Goal: Book appointment/travel/reservation

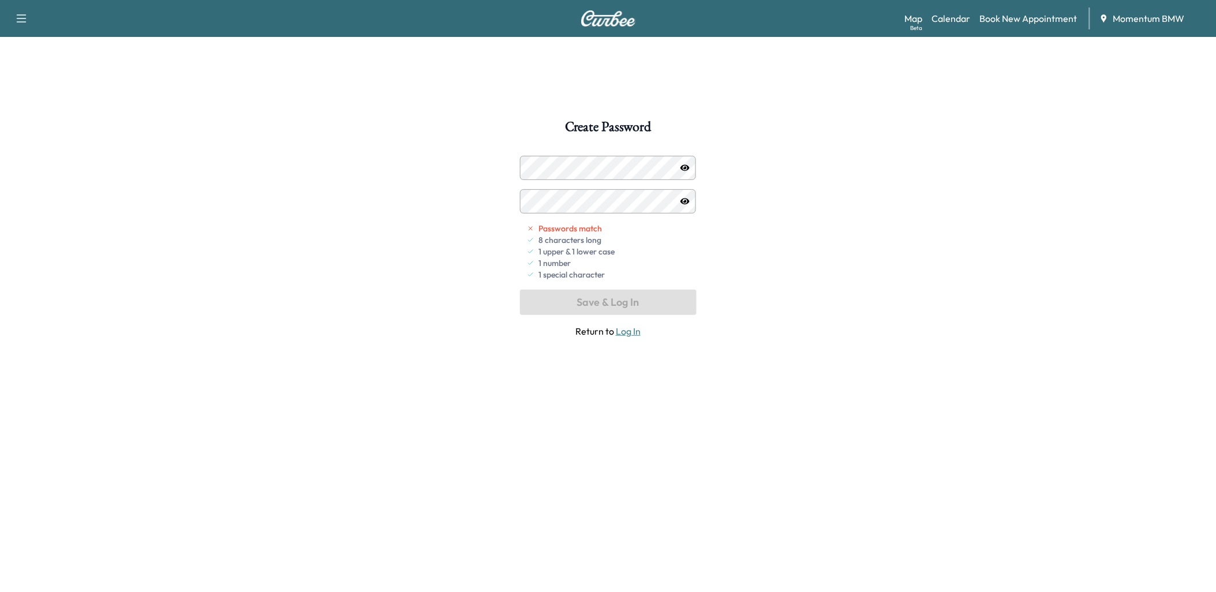
click at [687, 168] on icon "button" at bounding box center [684, 167] width 9 height 6
click at [617, 305] on button "Save & Log In" at bounding box center [608, 302] width 177 height 25
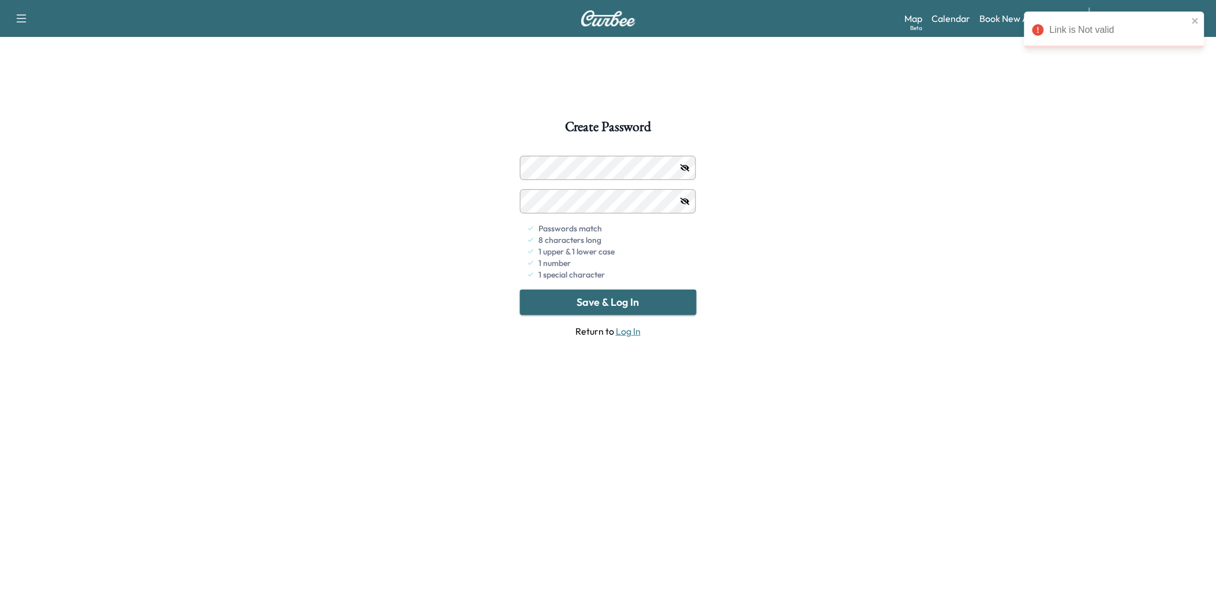
click at [625, 332] on link "Log In" at bounding box center [628, 331] width 25 height 12
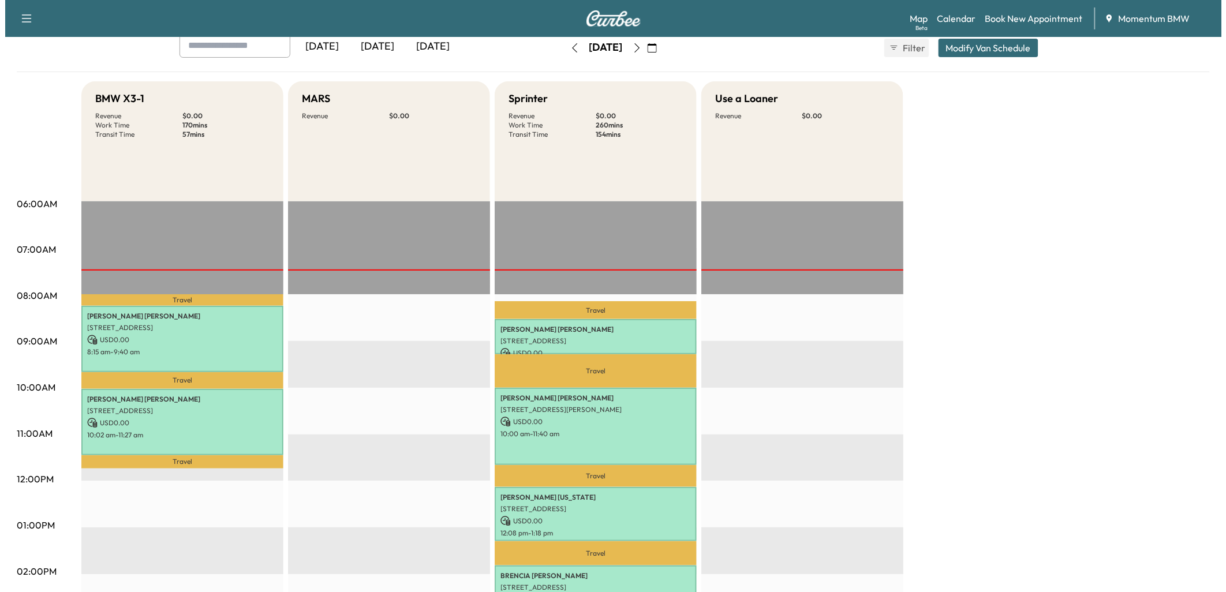
scroll to position [256, 0]
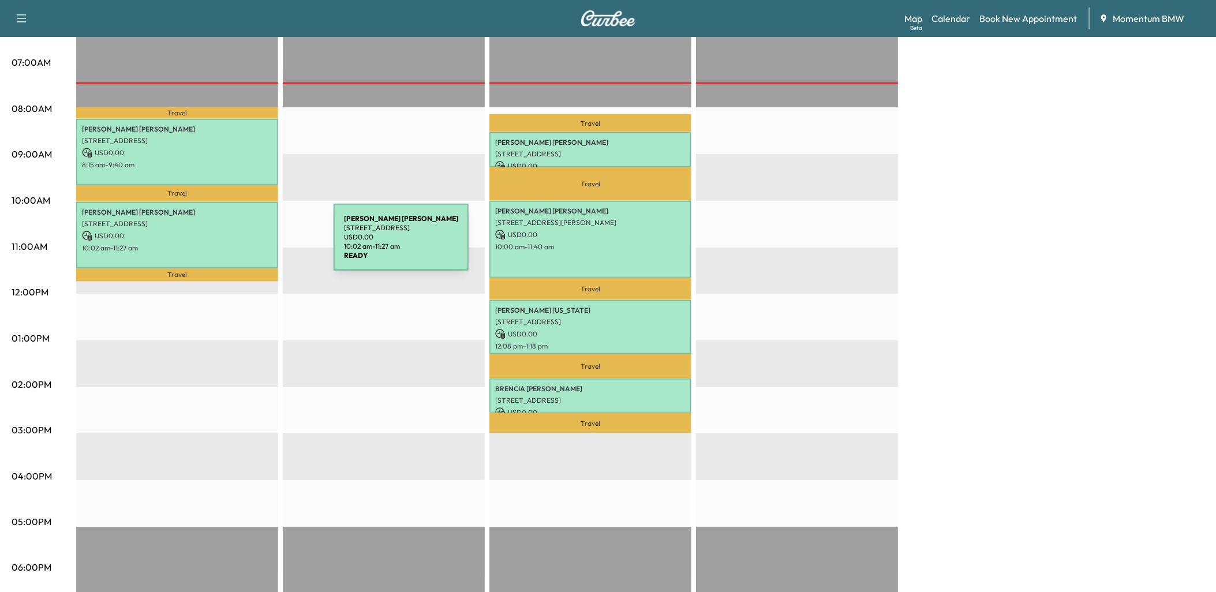
click at [247, 244] on p "10:02 am - 11:27 am" at bounding box center [177, 247] width 190 height 9
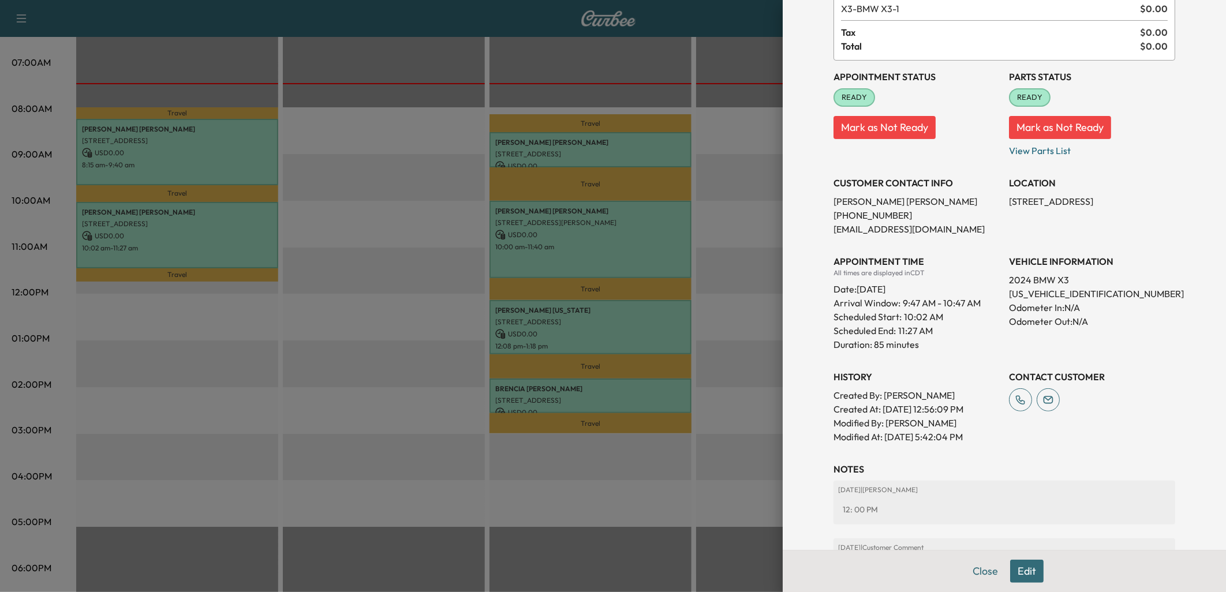
scroll to position [128, 0]
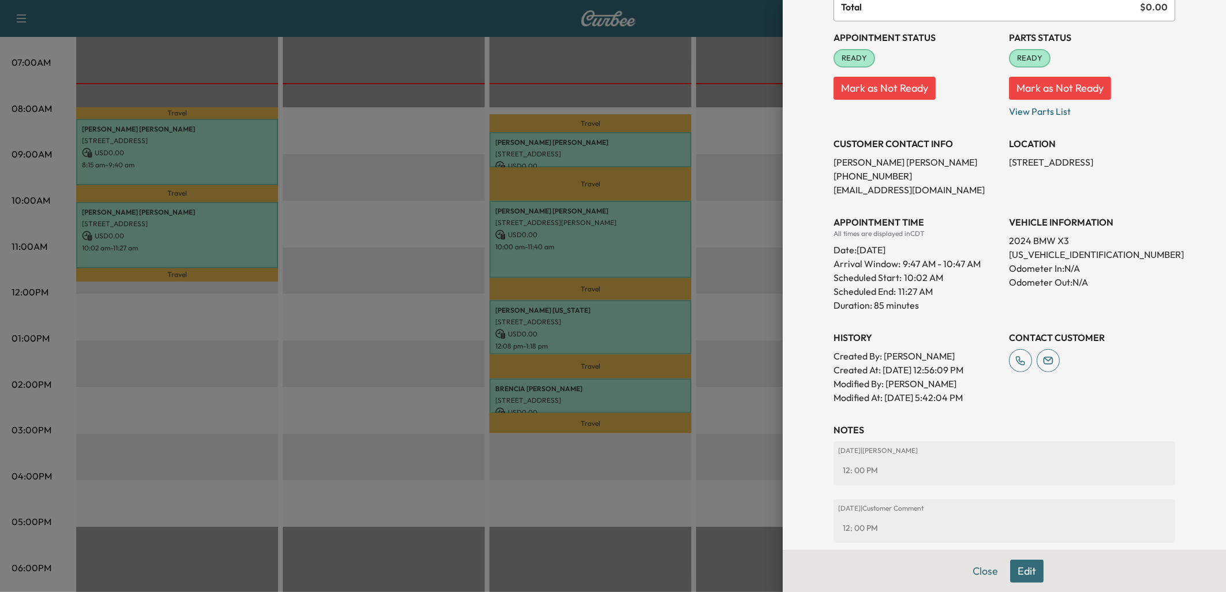
click at [227, 145] on div at bounding box center [613, 296] width 1226 height 592
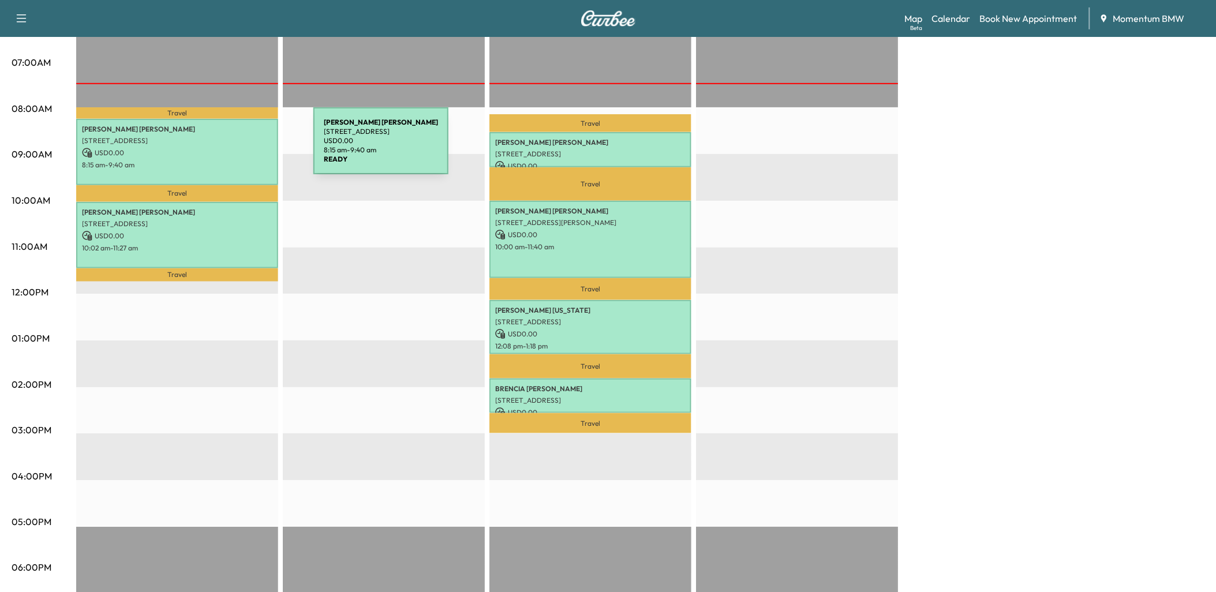
click at [227, 148] on p "USD 0.00" at bounding box center [177, 153] width 190 height 10
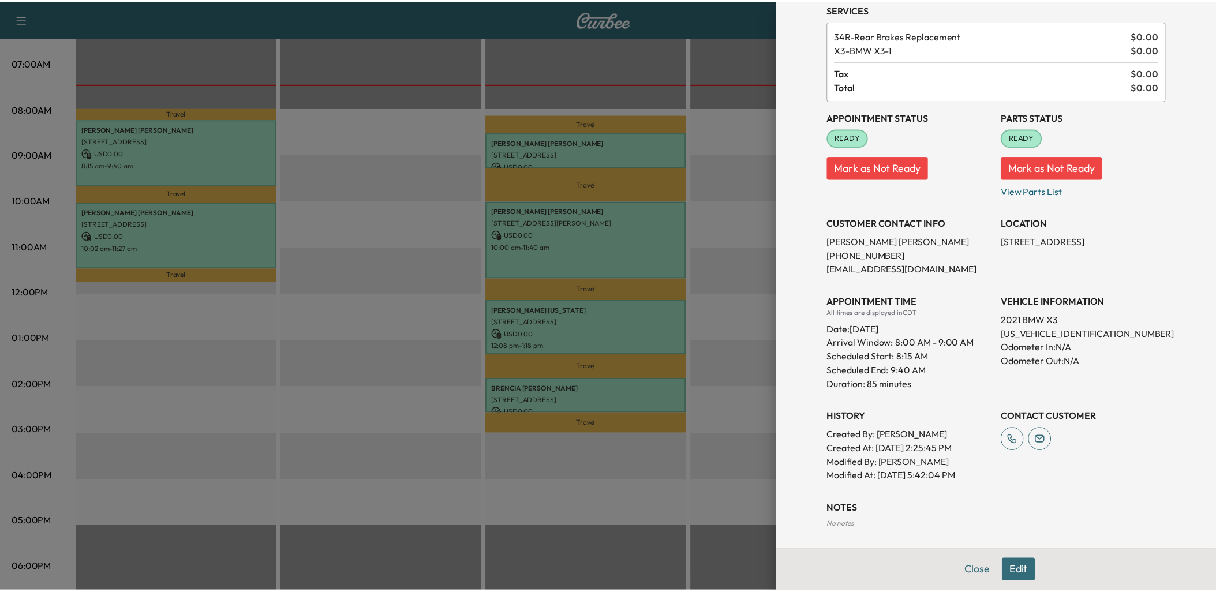
scroll to position [0, 0]
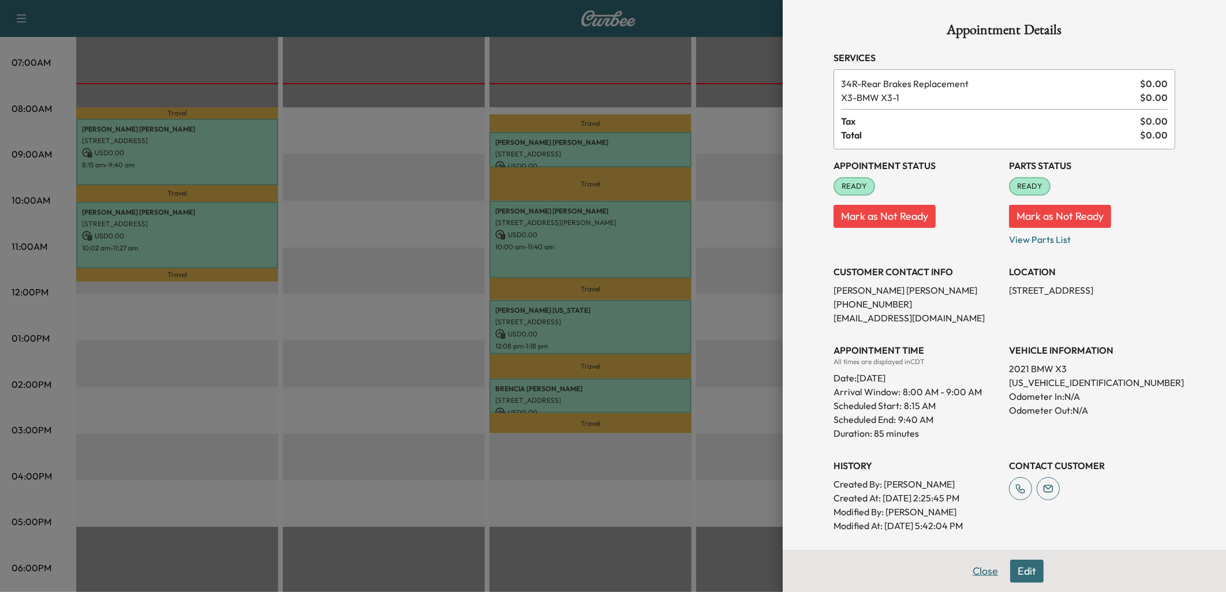
click at [976, 572] on button "Close" at bounding box center [985, 571] width 40 height 23
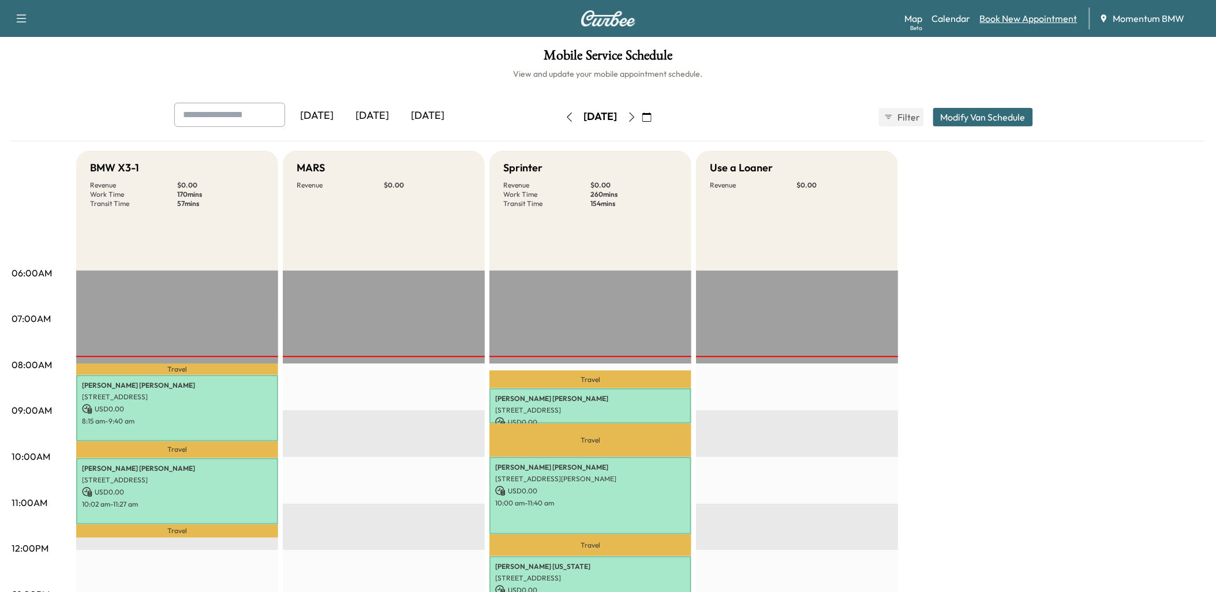
click at [1046, 19] on link "Book New Appointment" at bounding box center [1029, 19] width 98 height 14
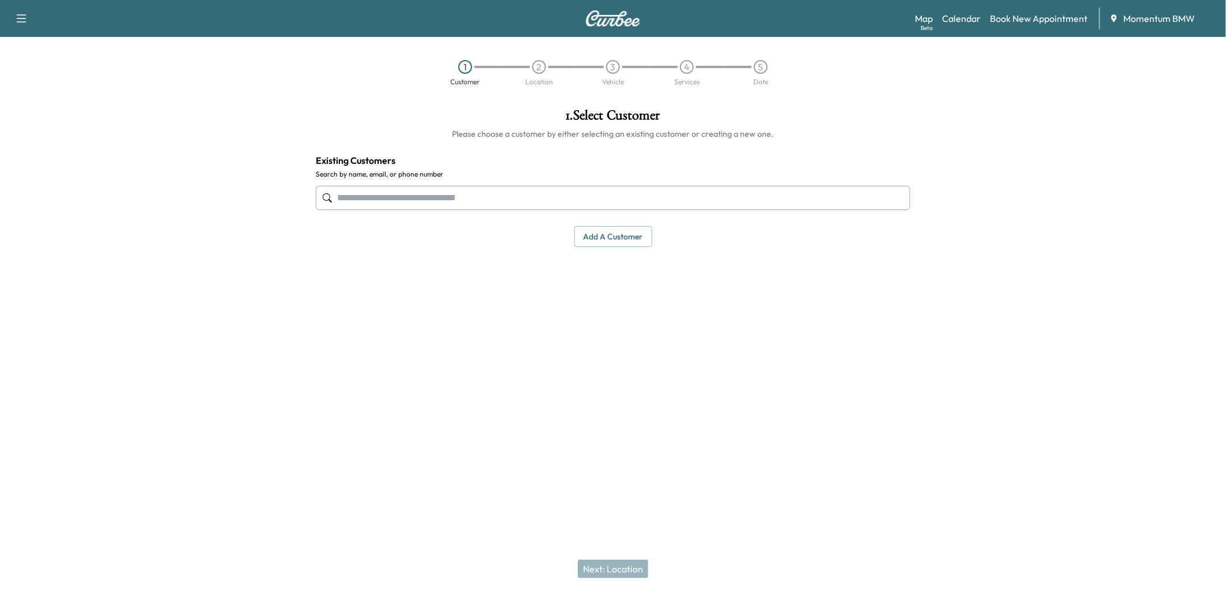
click at [631, 233] on button "Add a customer" at bounding box center [613, 236] width 78 height 21
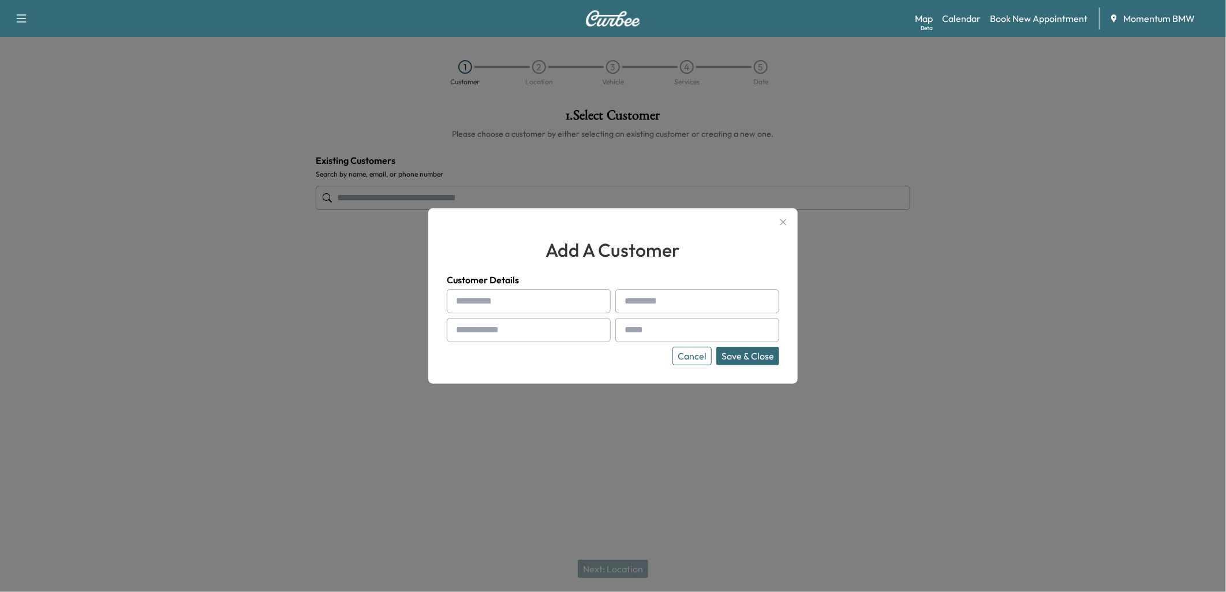
click at [472, 301] on input "text" at bounding box center [529, 301] width 164 height 24
paste input "*******"
type input "*******"
click at [639, 303] on input "text" at bounding box center [697, 301] width 164 height 24
paste input "*****"
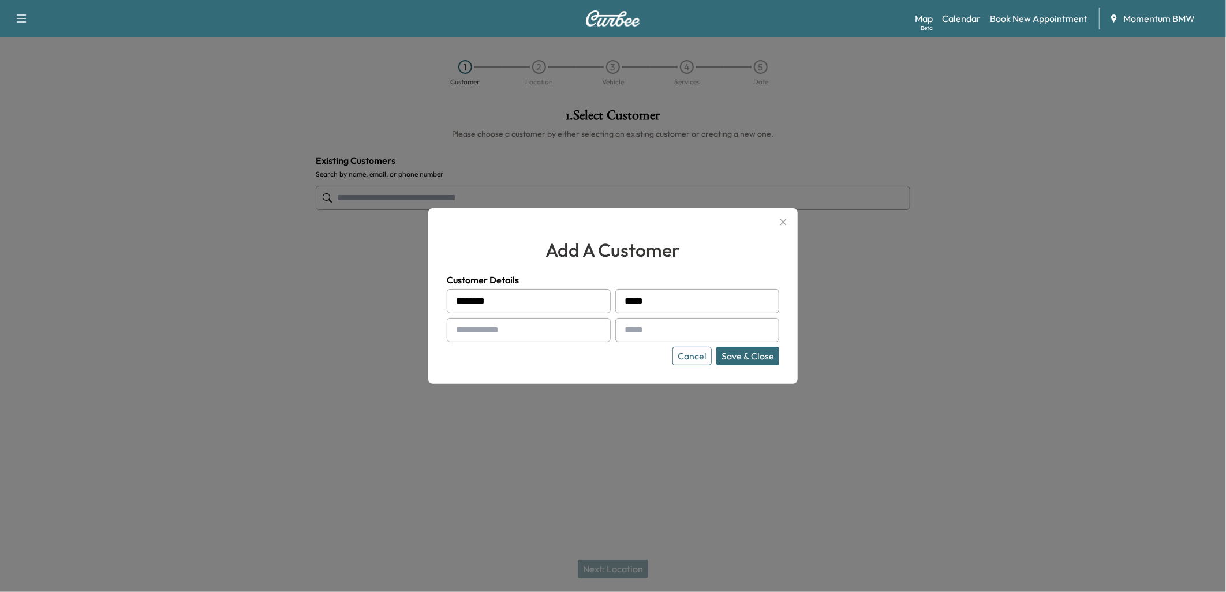
type input "*****"
click at [510, 336] on input "text" at bounding box center [529, 330] width 164 height 24
paste input "**********"
type input "**********"
click at [643, 327] on input "text" at bounding box center [697, 330] width 164 height 24
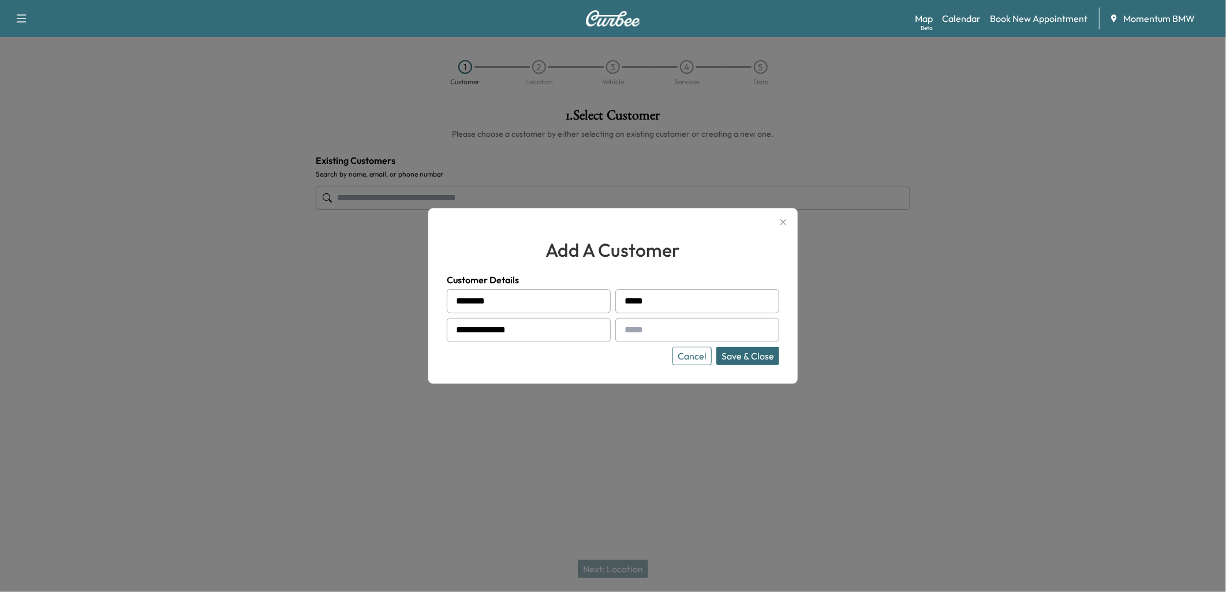
paste input "**********"
type input "**********"
click at [748, 356] on button "Save & Close" at bounding box center [747, 356] width 63 height 18
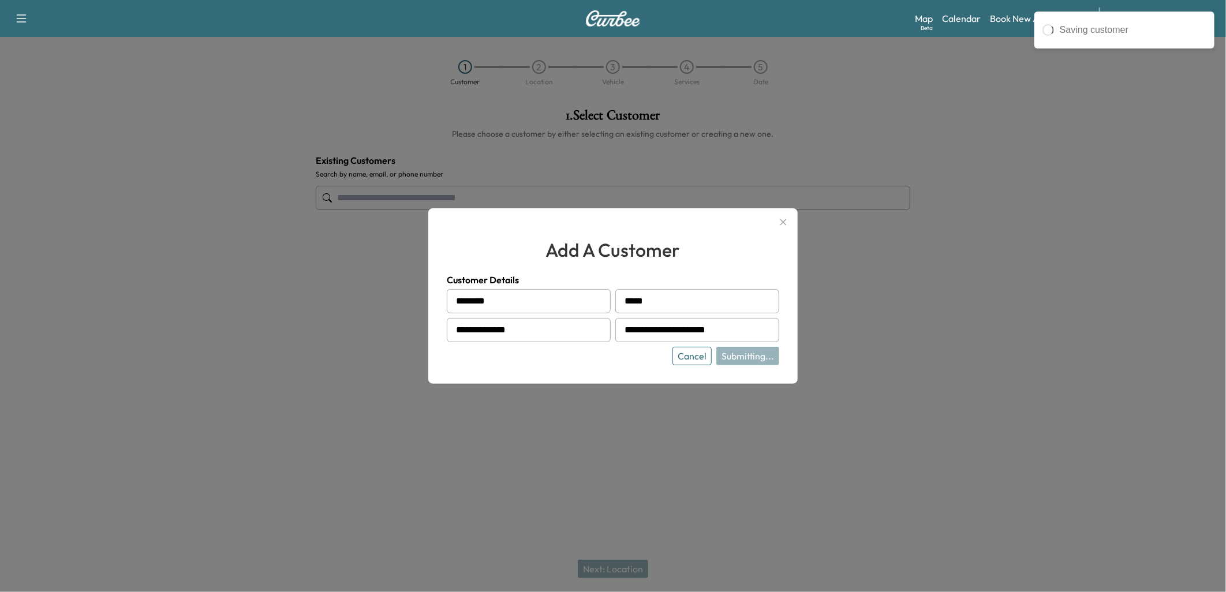
type input "**********"
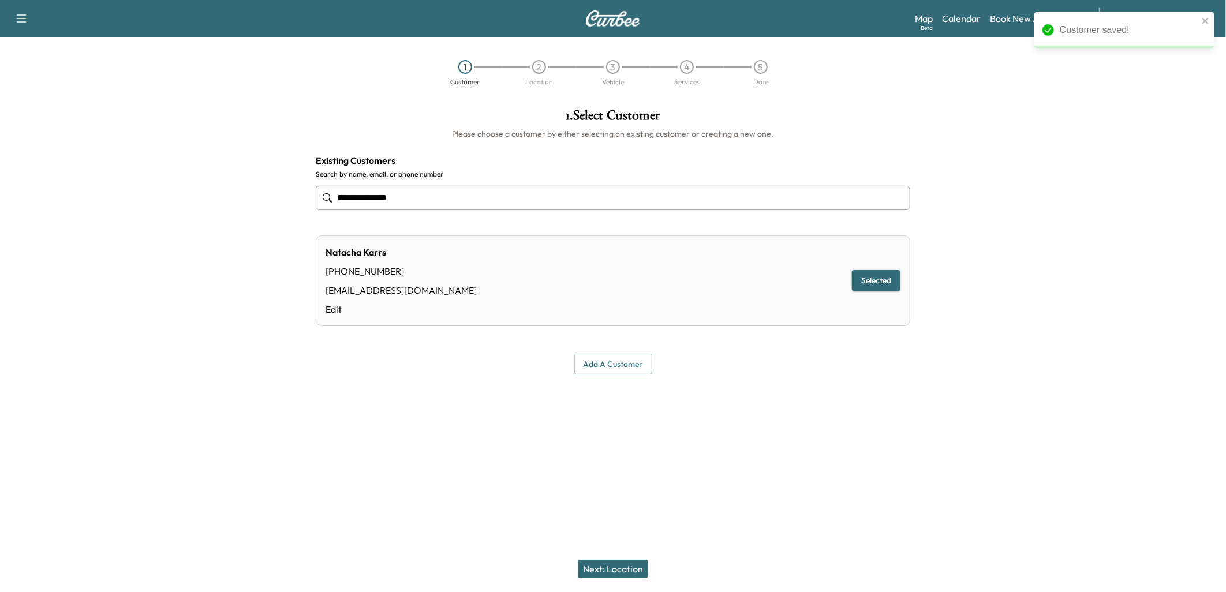
click at [626, 569] on button "Next: Location" at bounding box center [613, 569] width 70 height 18
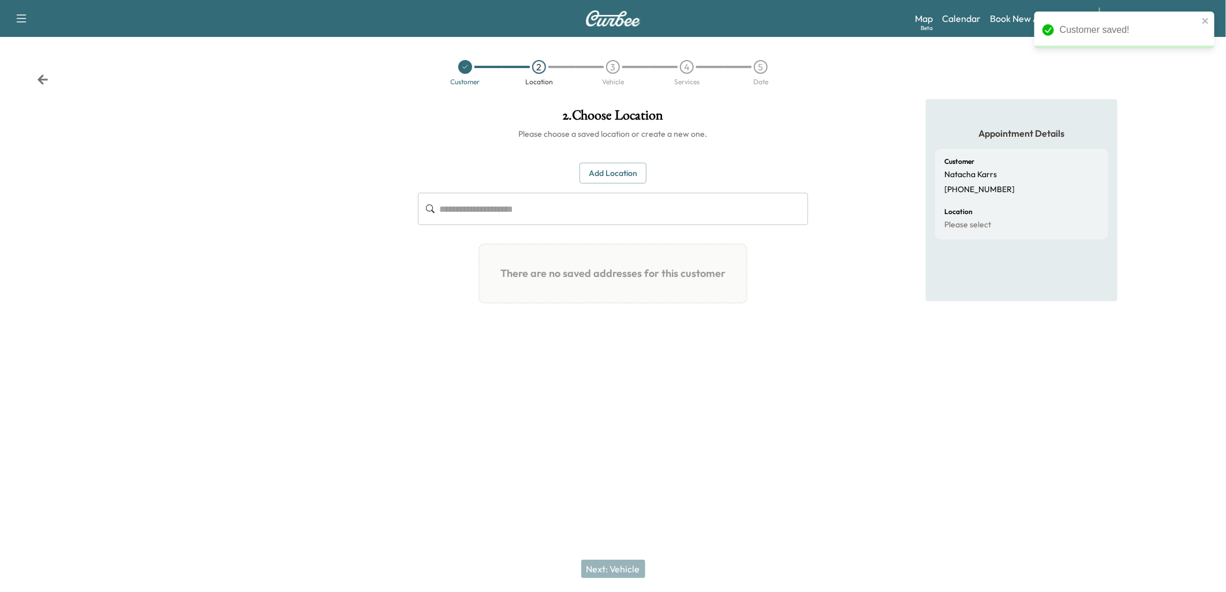
click at [621, 170] on button "Add Location" at bounding box center [612, 173] width 67 height 21
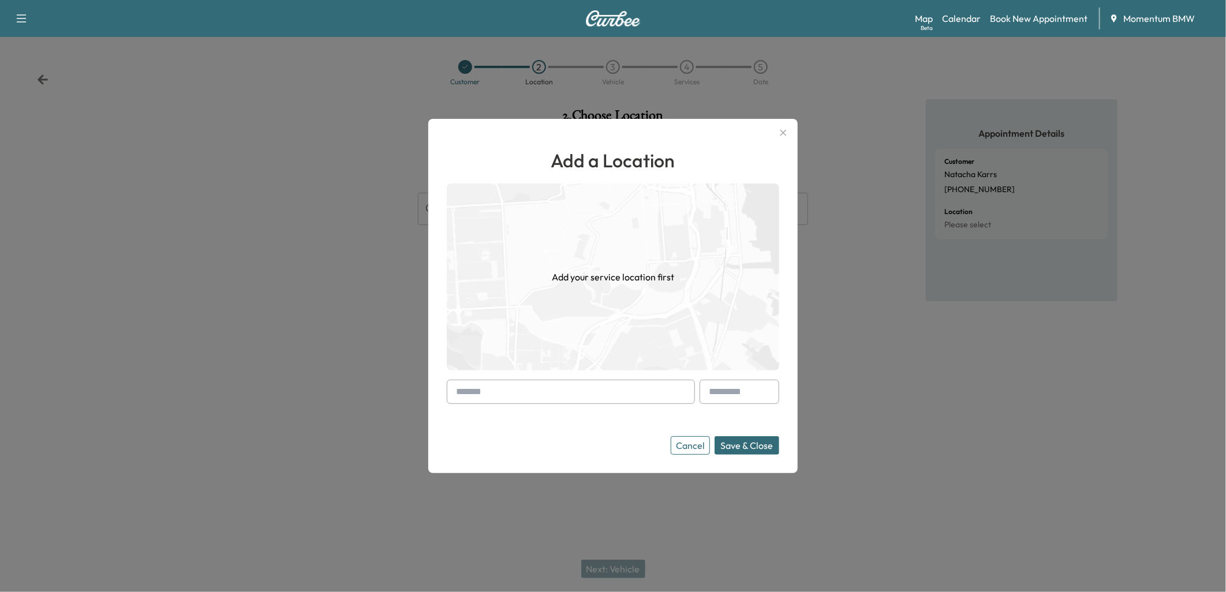
click at [749, 444] on button "Save & Close" at bounding box center [746, 445] width 65 height 18
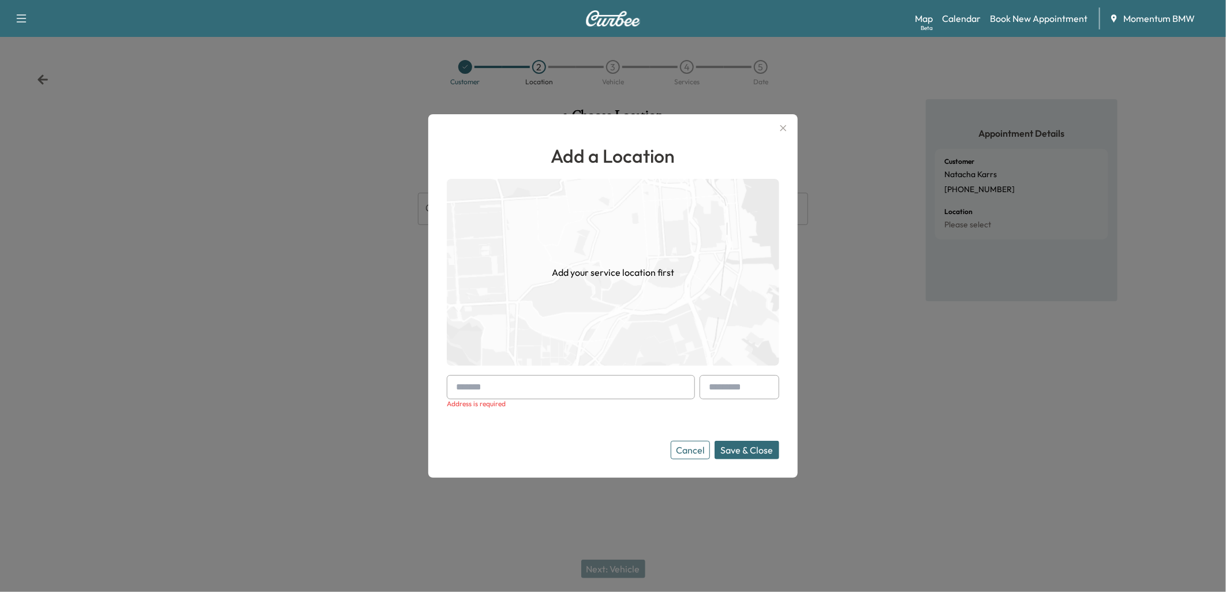
click at [526, 383] on input "text" at bounding box center [571, 387] width 248 height 24
paste input "**********"
click at [589, 409] on li "[STREET_ADDRESS][PERSON_NAME]" at bounding box center [570, 411] width 247 height 23
type input "**********"
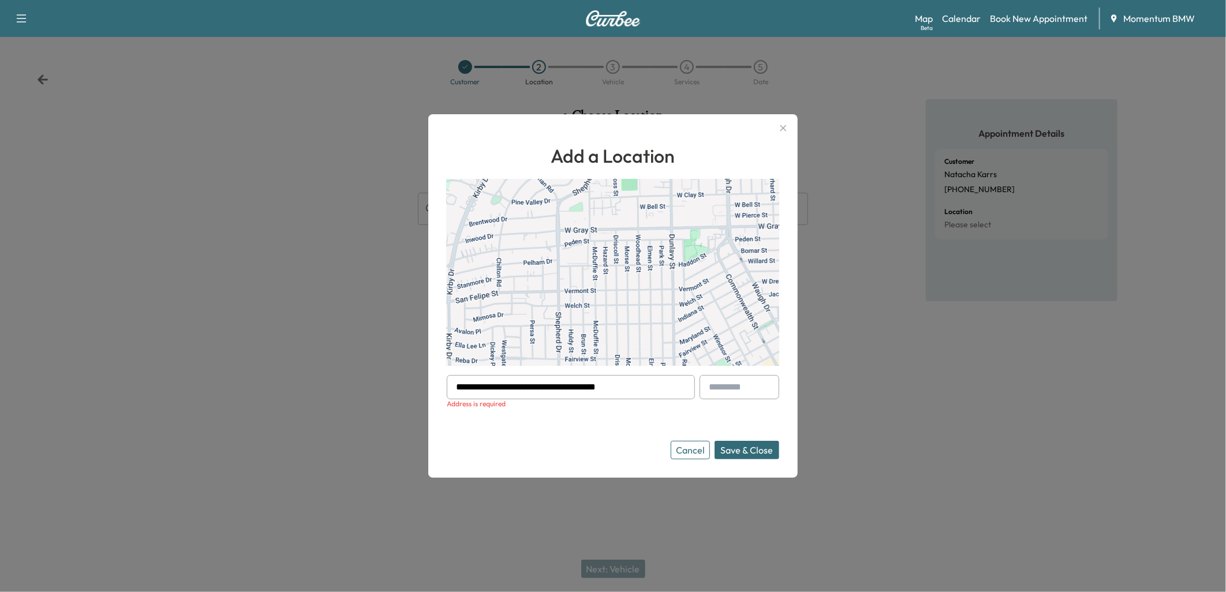
click at [746, 447] on button "Save & Close" at bounding box center [746, 450] width 65 height 18
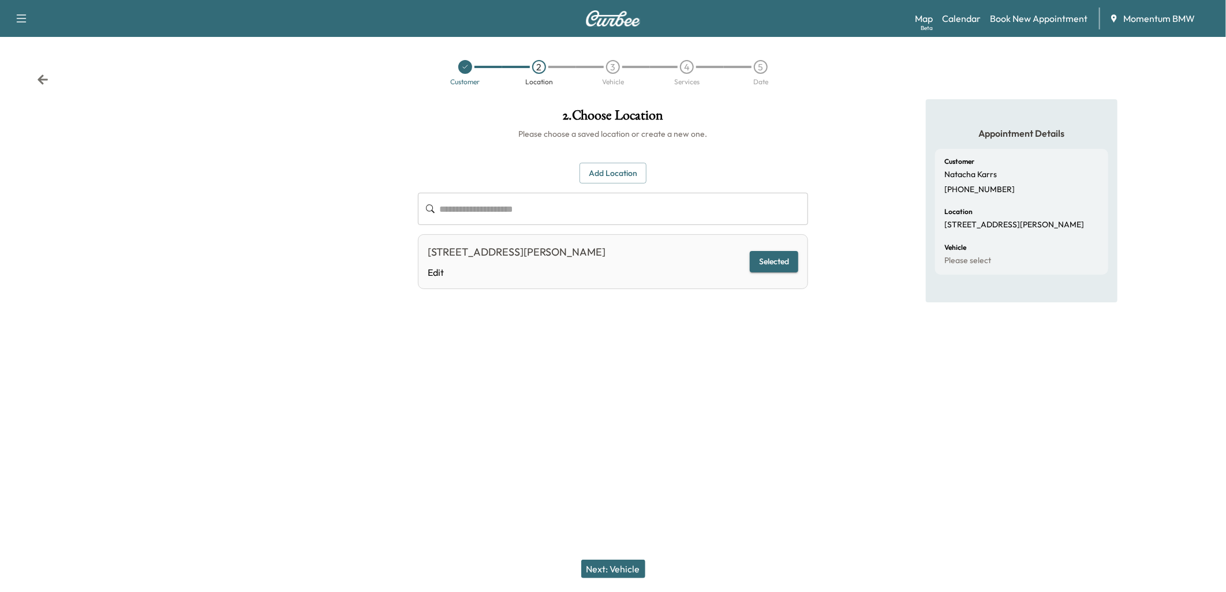
click at [621, 565] on button "Next: Vehicle" at bounding box center [613, 569] width 64 height 18
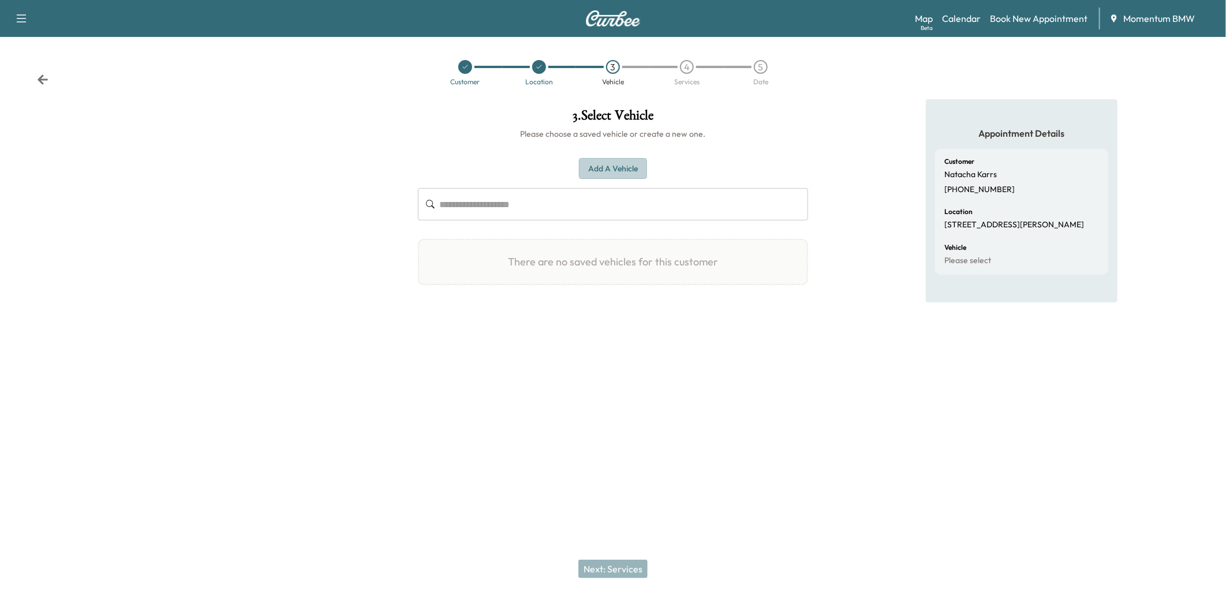
click at [617, 166] on button "Add a Vehicle" at bounding box center [613, 168] width 68 height 21
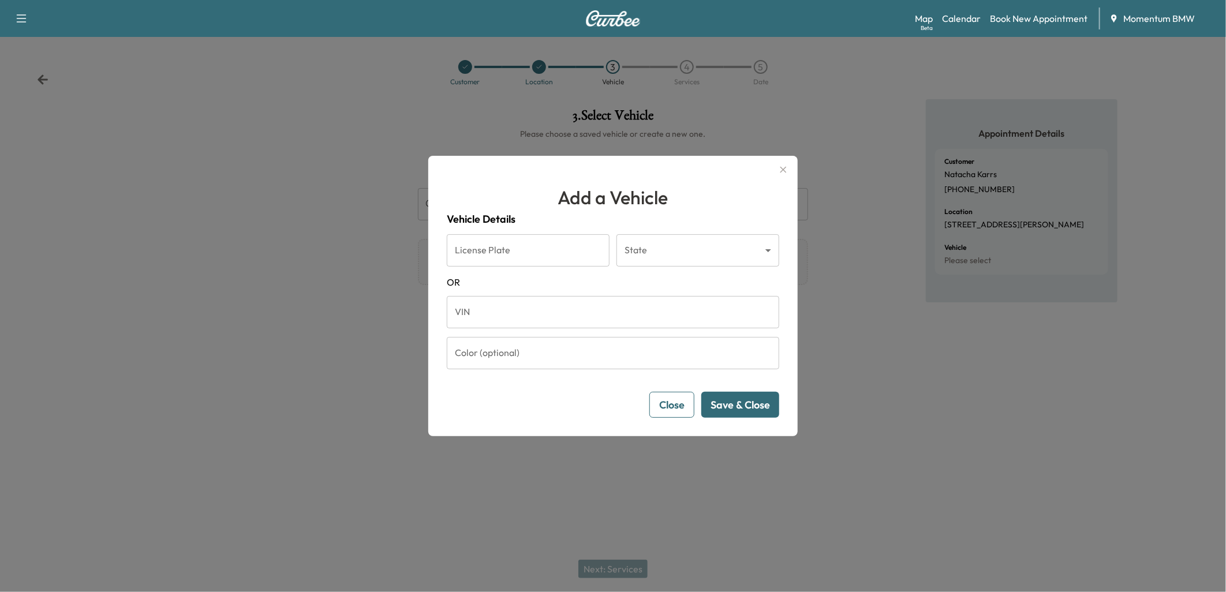
click at [520, 313] on input "VIN" at bounding box center [613, 312] width 332 height 32
paste input "**********"
type input "**********"
click at [736, 412] on button "Save & Close" at bounding box center [740, 405] width 78 height 26
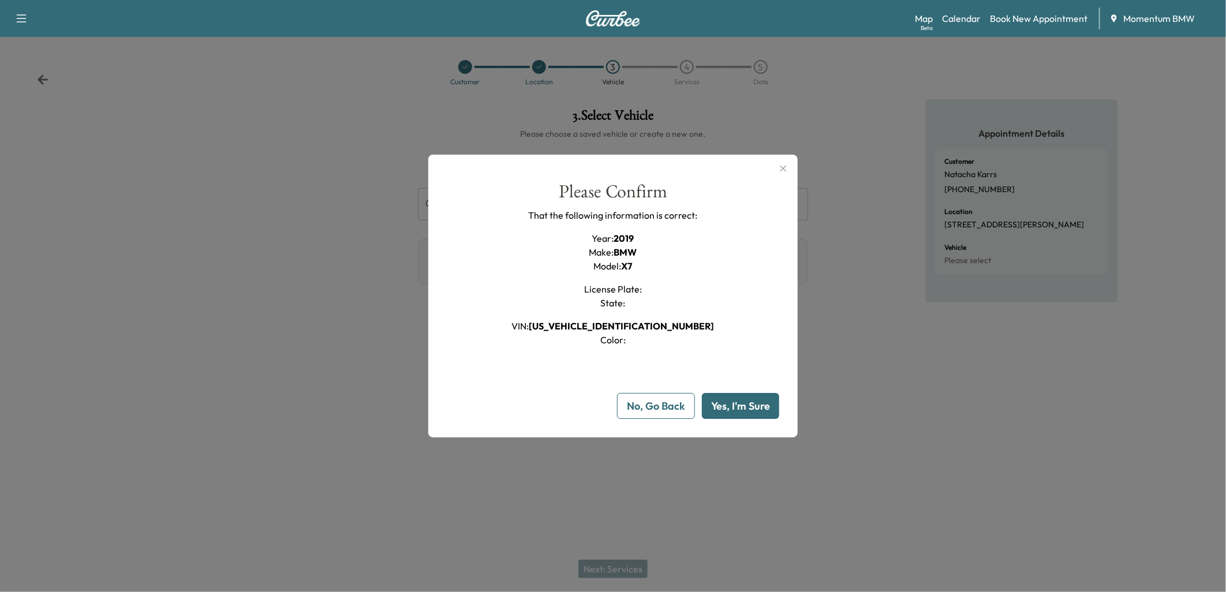
click at [736, 412] on button "Yes, I'm Sure" at bounding box center [740, 406] width 77 height 26
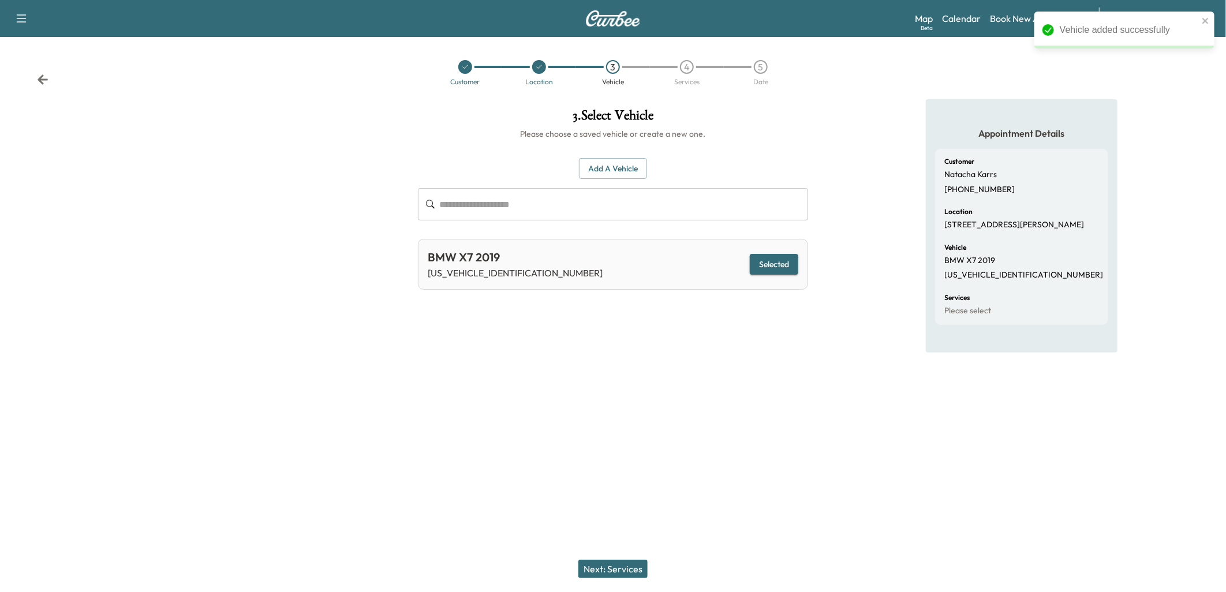
click at [625, 570] on button "Next: Services" at bounding box center [612, 569] width 69 height 18
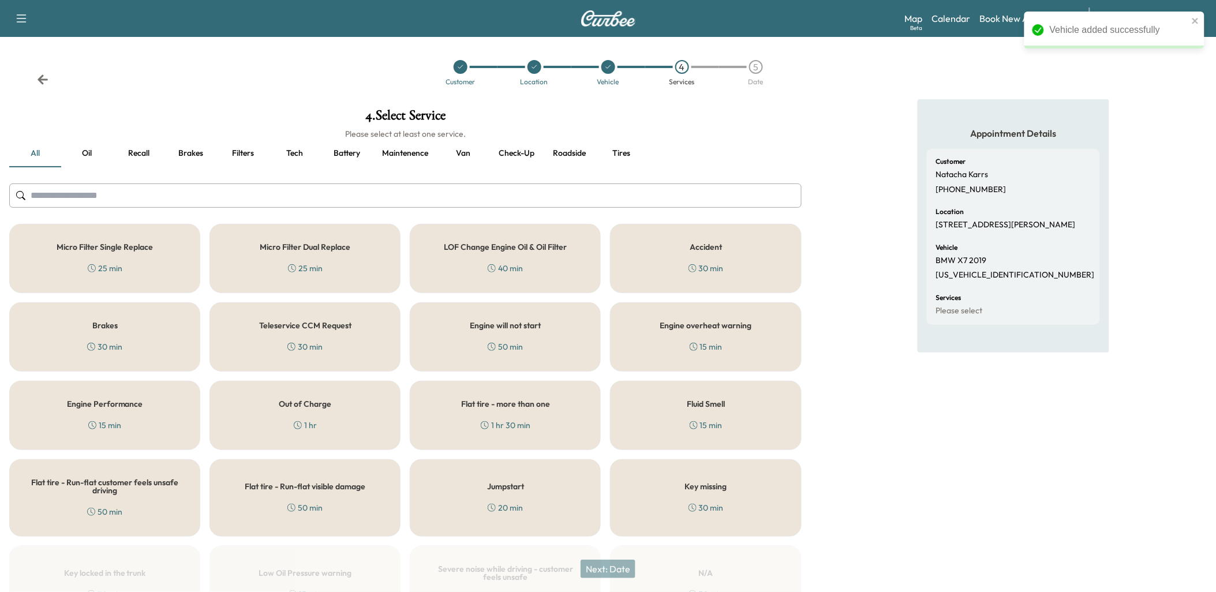
click at [344, 153] on button "Battery" at bounding box center [347, 154] width 52 height 28
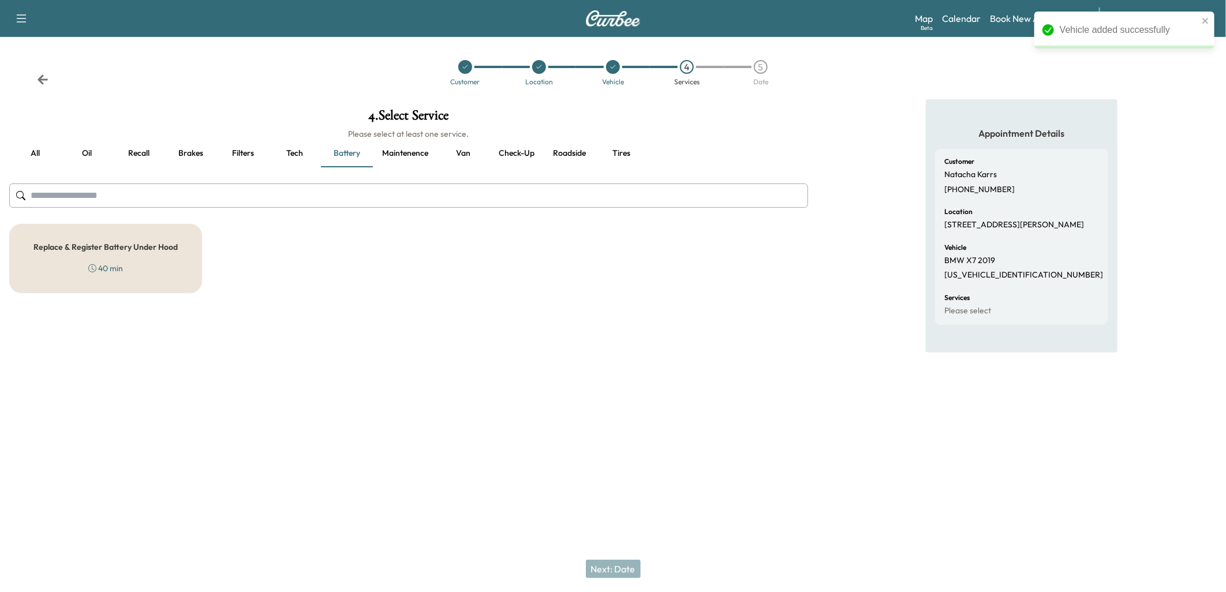
drag, startPoint x: 167, startPoint y: 257, endPoint x: 225, endPoint y: 310, distance: 78.0
click at [168, 260] on div "Replace & Register Battery Under Hood 40 min" at bounding box center [105, 258] width 193 height 69
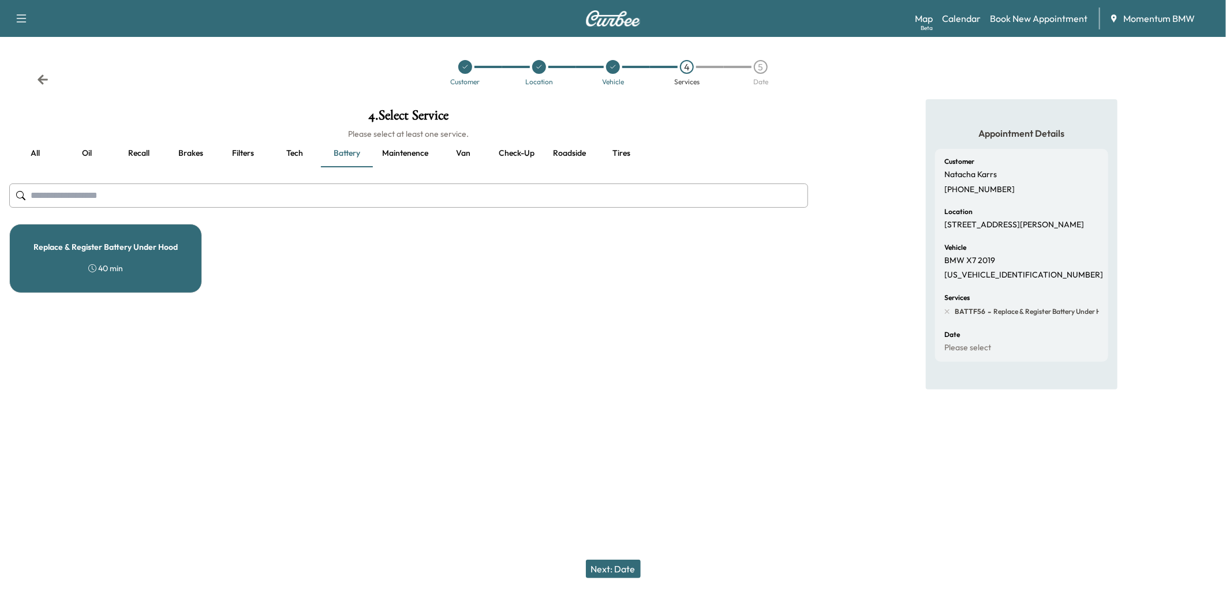
drag, startPoint x: 616, startPoint y: 566, endPoint x: 616, endPoint y: 578, distance: 11.6
click at [613, 568] on button "Next: Date" at bounding box center [613, 569] width 55 height 18
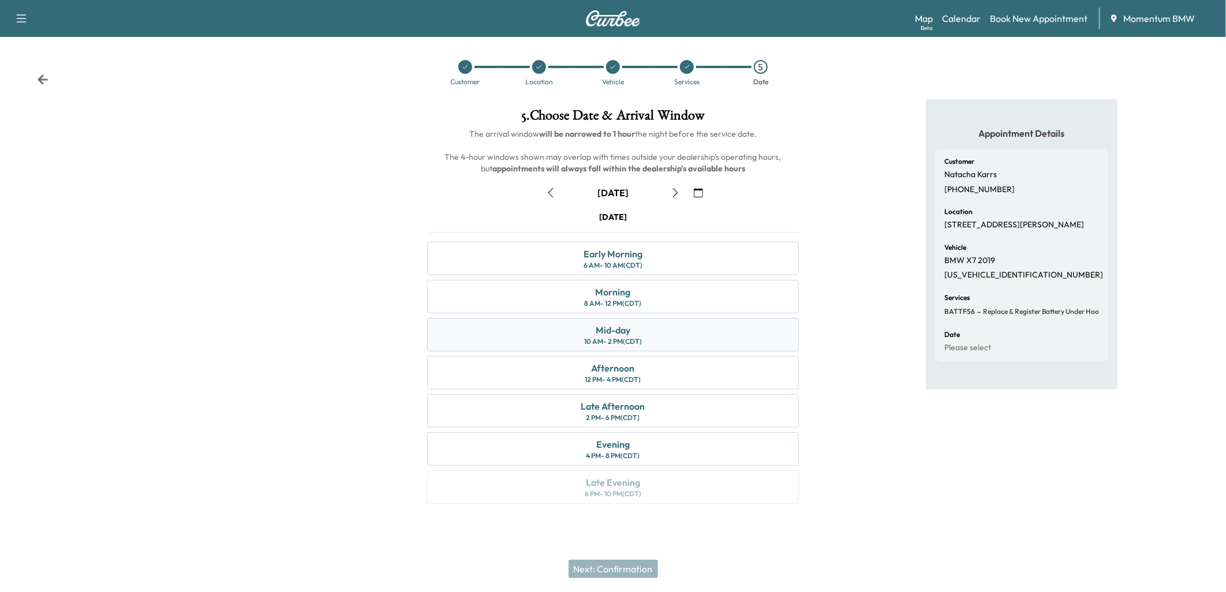
click at [619, 325] on div "Mid-day" at bounding box center [612, 330] width 35 height 14
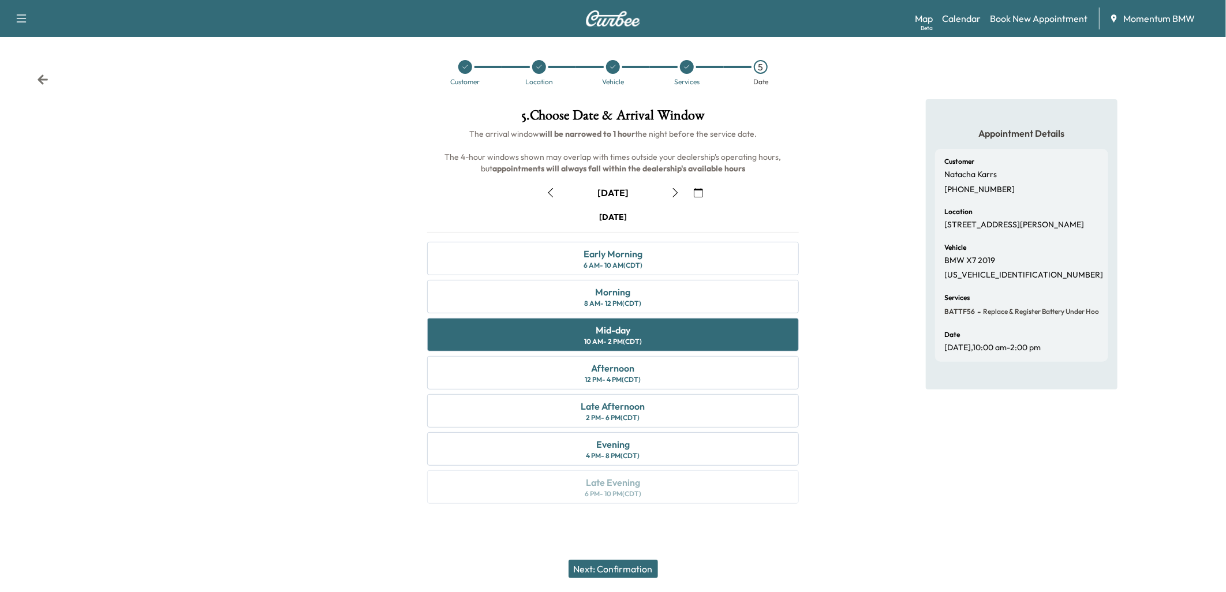
click at [625, 569] on button "Next: Confirmation" at bounding box center [612, 569] width 89 height 18
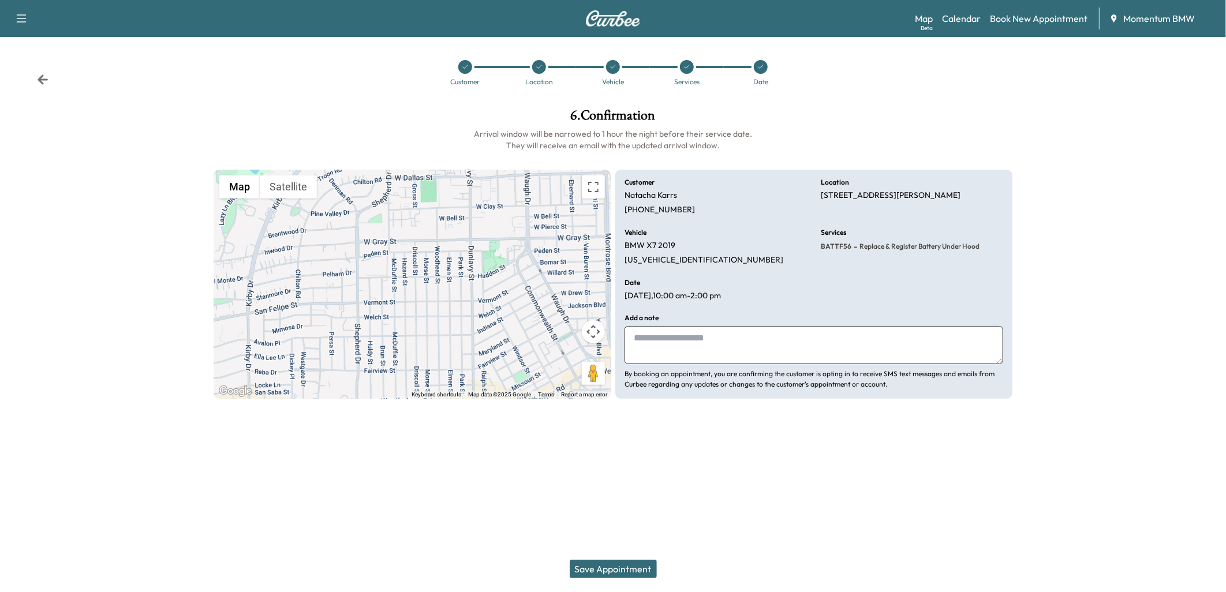
click at [652, 351] on textarea at bounding box center [813, 345] width 379 height 38
type textarea "*****"
click at [621, 566] on button "Save Appointment" at bounding box center [612, 569] width 87 height 18
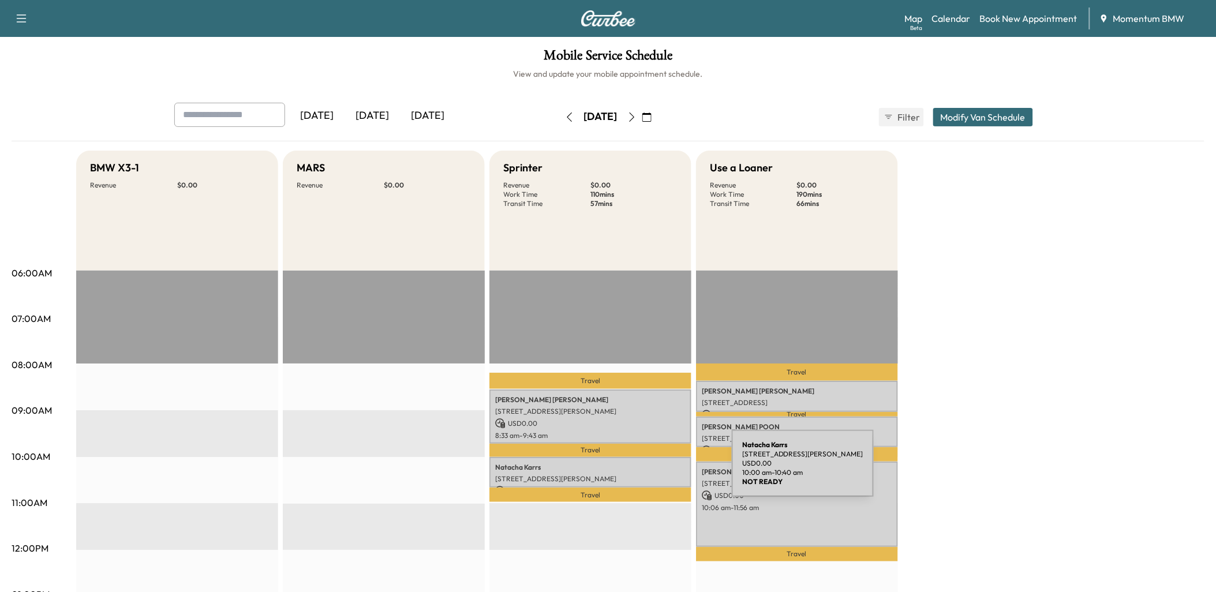
click at [645, 470] on div "[PERSON_NAME] [STREET_ADDRESS][PERSON_NAME] USD 0.00 10:00 am - 10:40 am" at bounding box center [590, 472] width 202 height 31
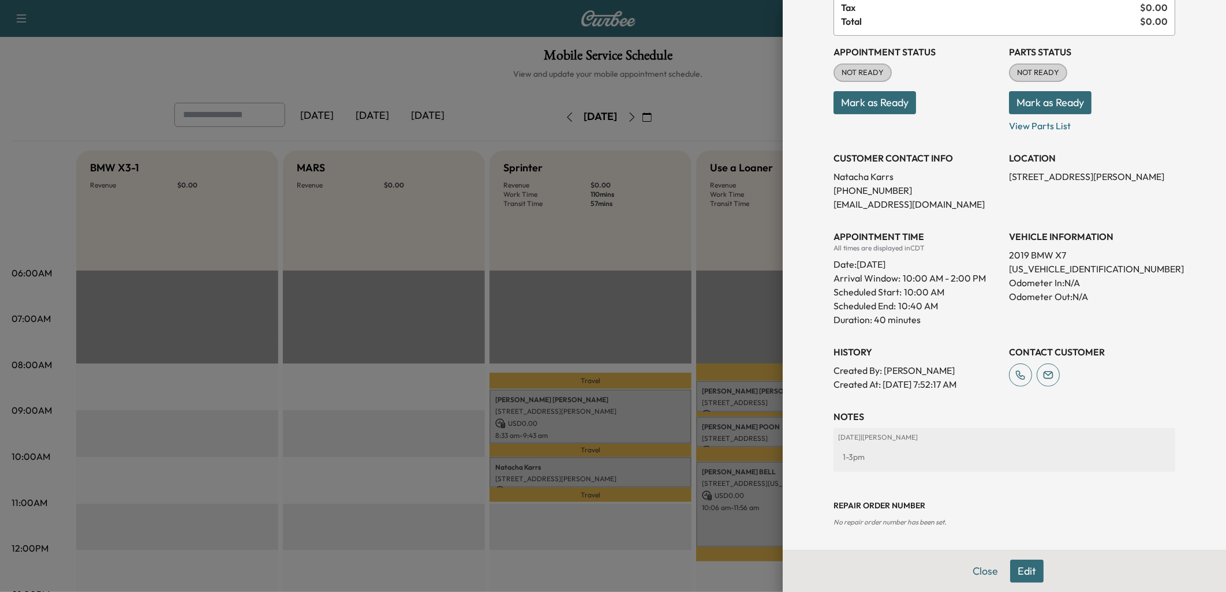
click at [1020, 572] on button "Edit" at bounding box center [1026, 571] width 33 height 23
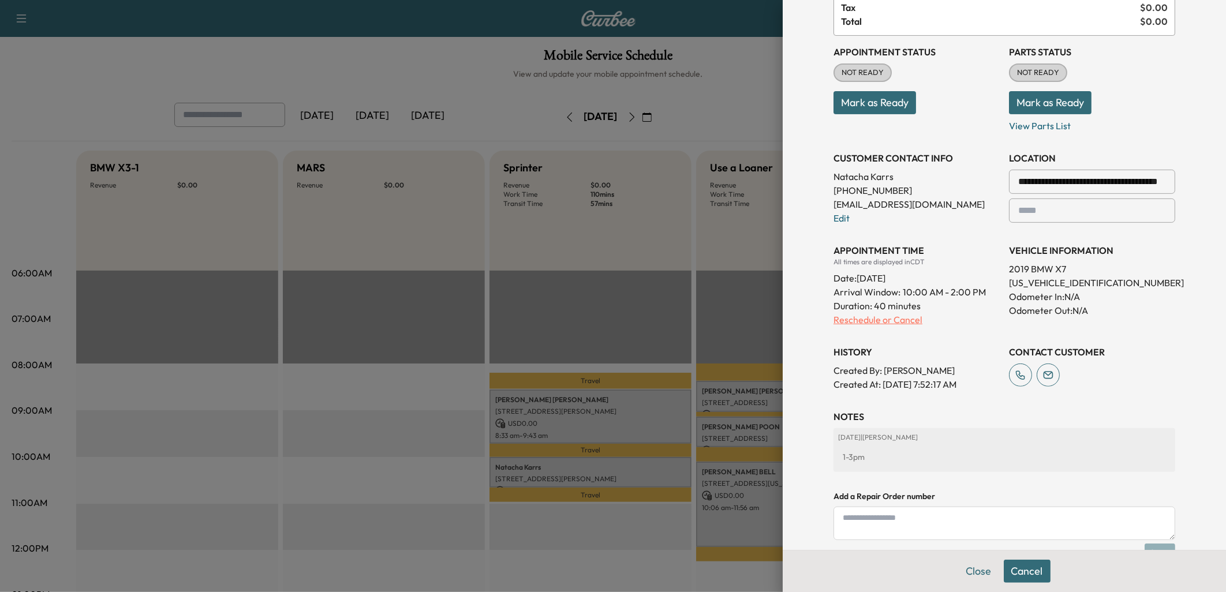
click at [893, 320] on p "Reschedule or Cancel" at bounding box center [916, 320] width 166 height 14
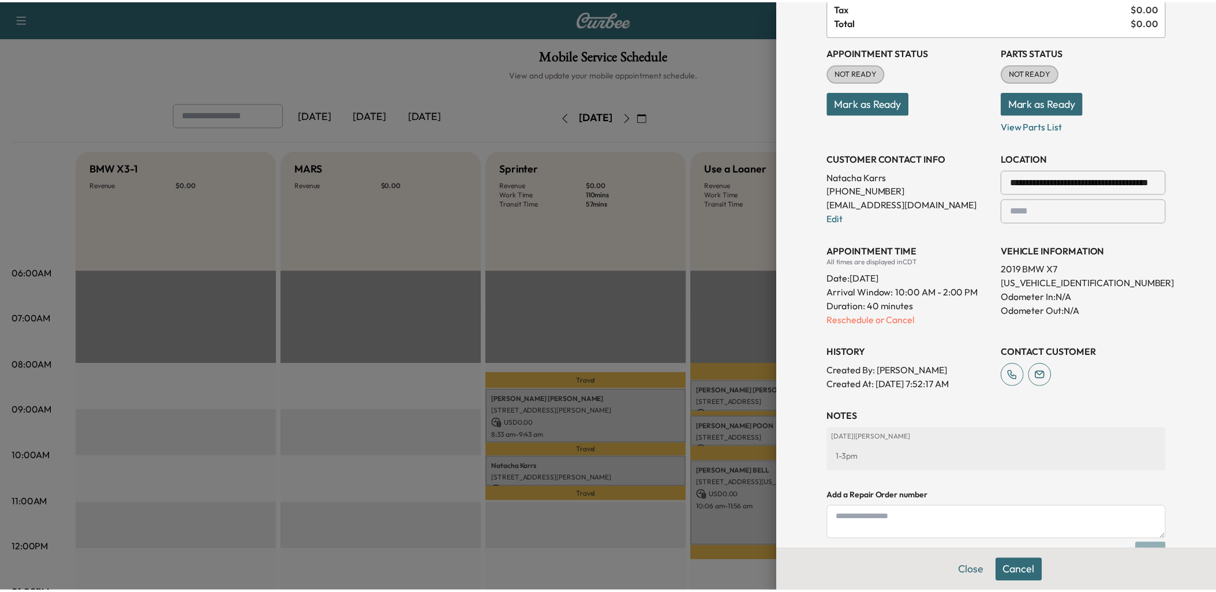
scroll to position [0, 0]
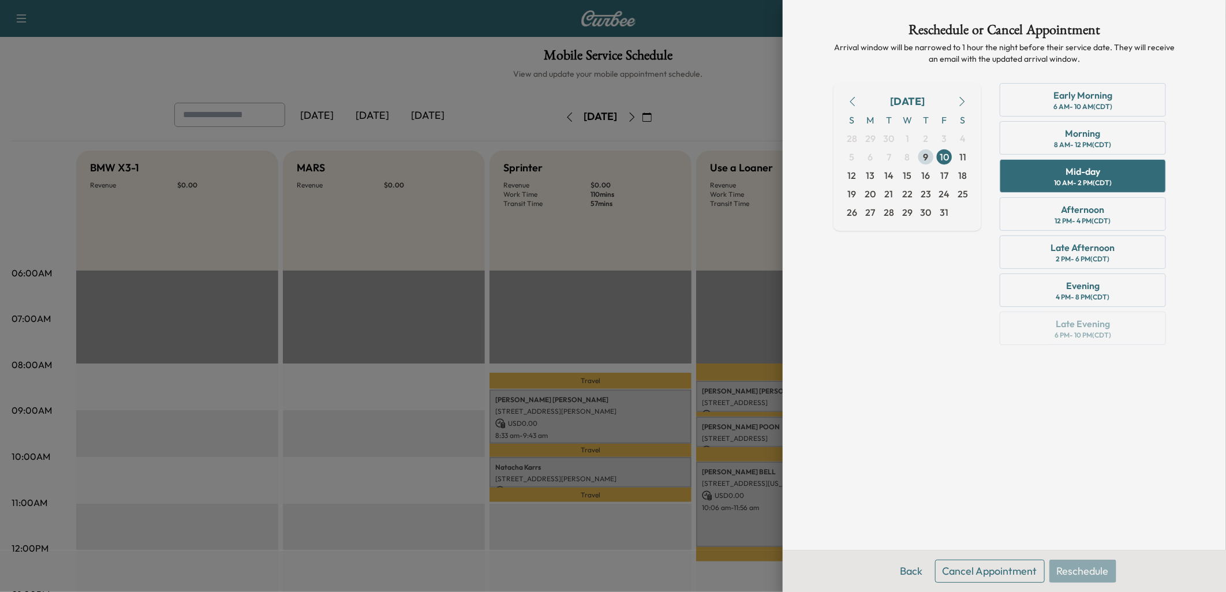
click at [927, 156] on span "9" at bounding box center [925, 157] width 5 height 14
click at [1088, 175] on div "Mid-day" at bounding box center [1082, 171] width 35 height 14
click at [1074, 571] on button "Reschedule" at bounding box center [1082, 571] width 67 height 23
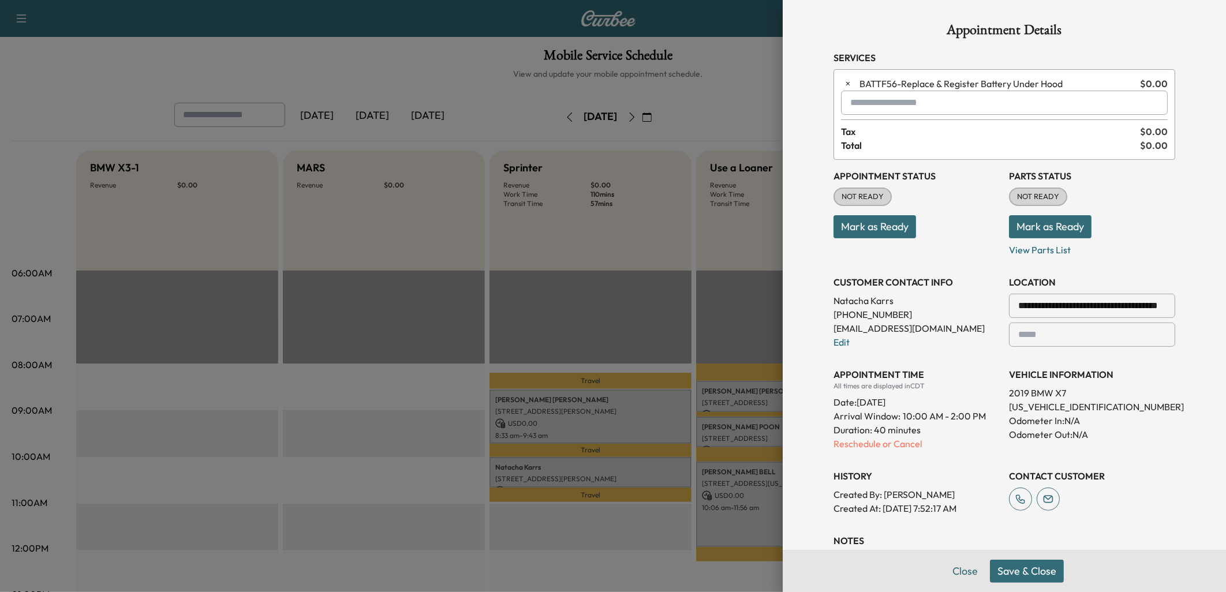
click at [1026, 570] on button "Save & Close" at bounding box center [1027, 571] width 74 height 23
click at [884, 445] on p "Reschedule or Cancel" at bounding box center [916, 444] width 166 height 14
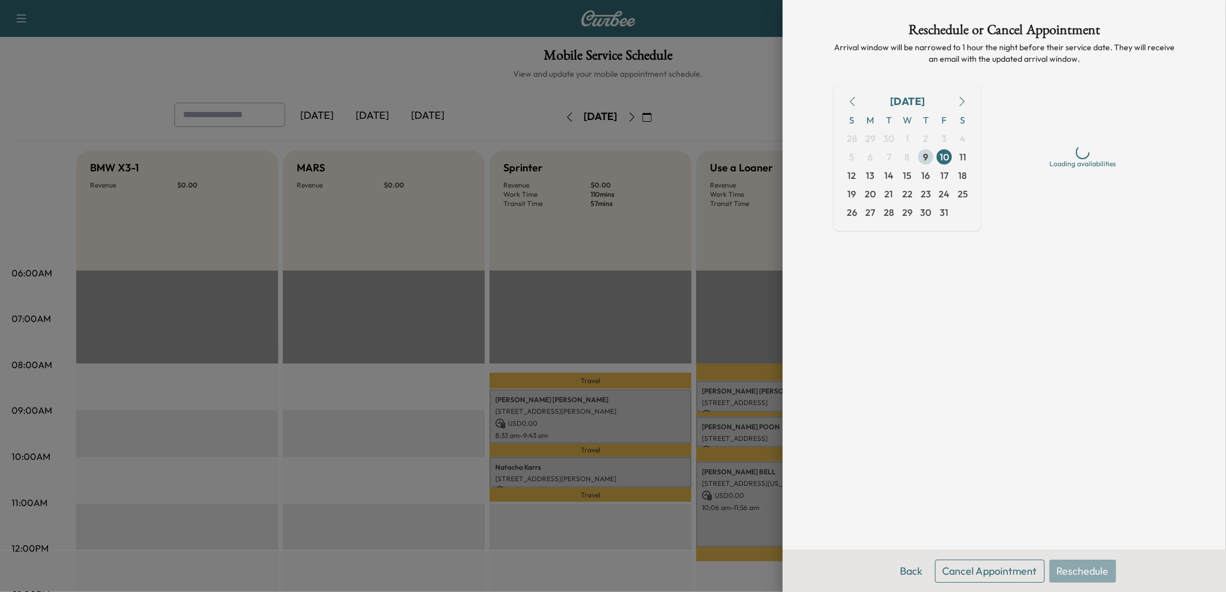
click at [925, 153] on span "9" at bounding box center [925, 157] width 5 height 14
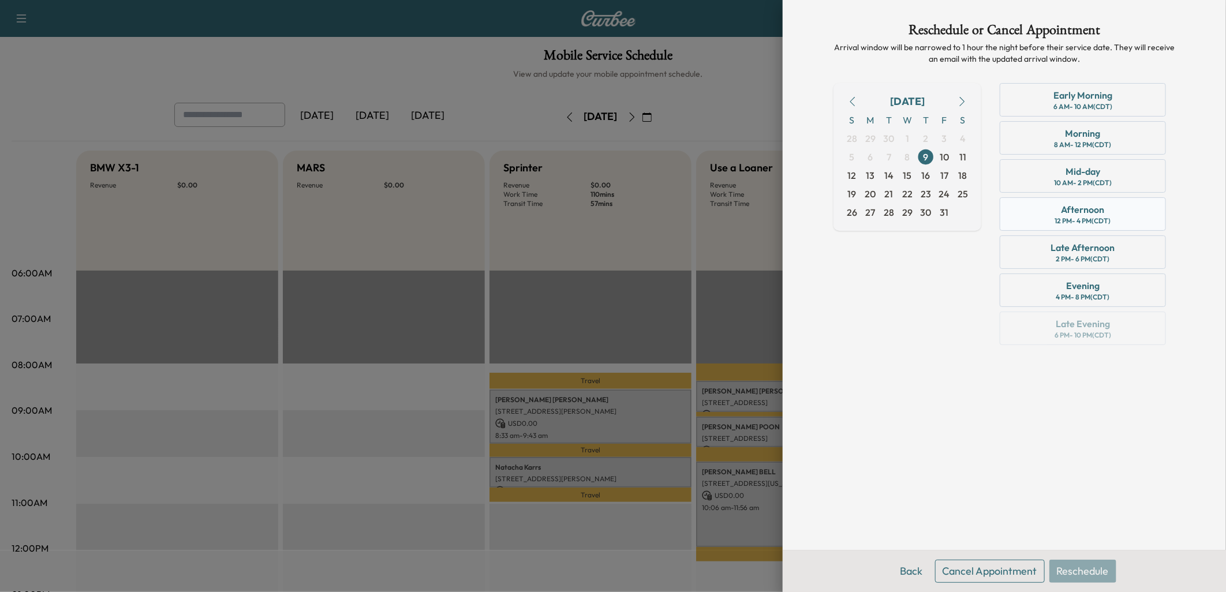
click at [1085, 214] on div "Afternoon" at bounding box center [1082, 210] width 43 height 14
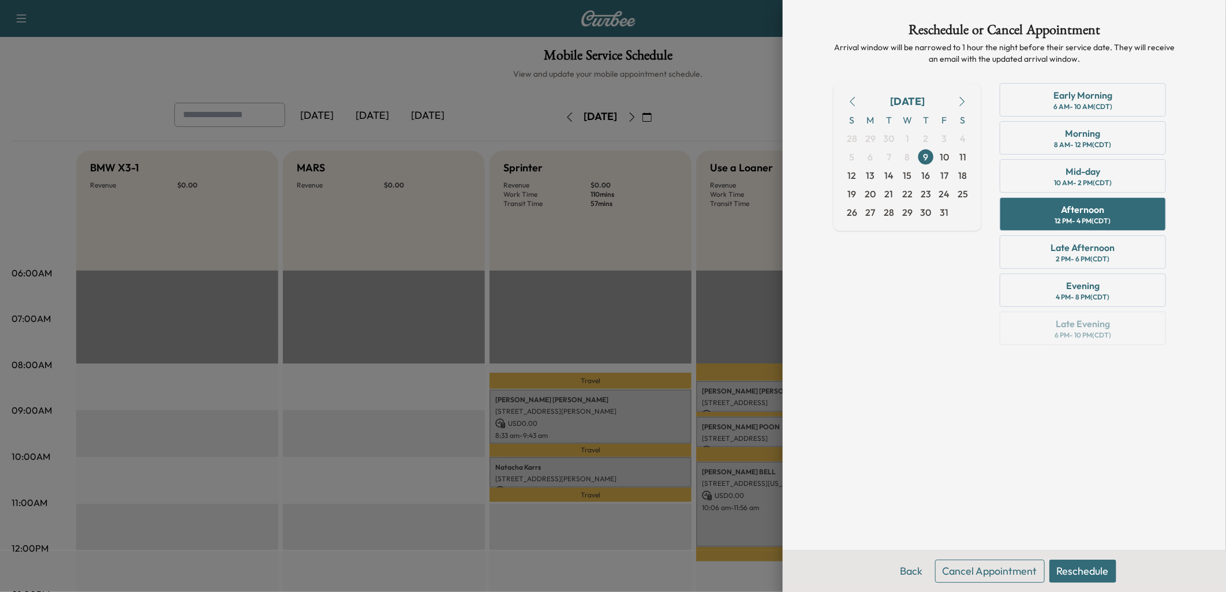
click at [1082, 572] on button "Reschedule" at bounding box center [1082, 571] width 67 height 23
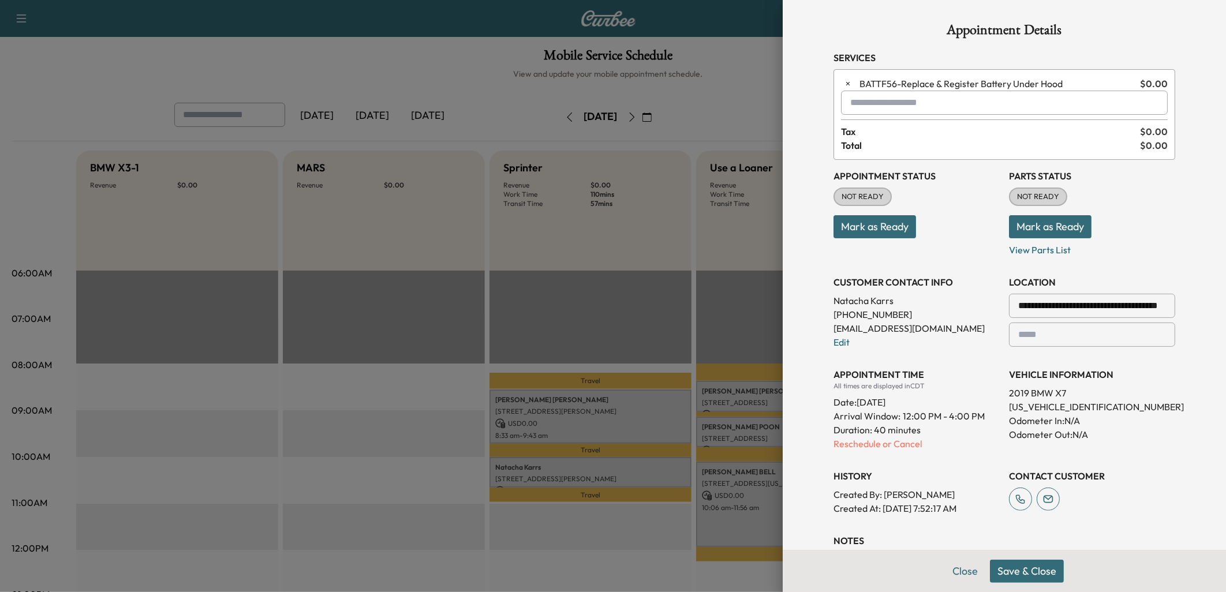
click at [1026, 571] on button "Save & Close" at bounding box center [1027, 571] width 74 height 23
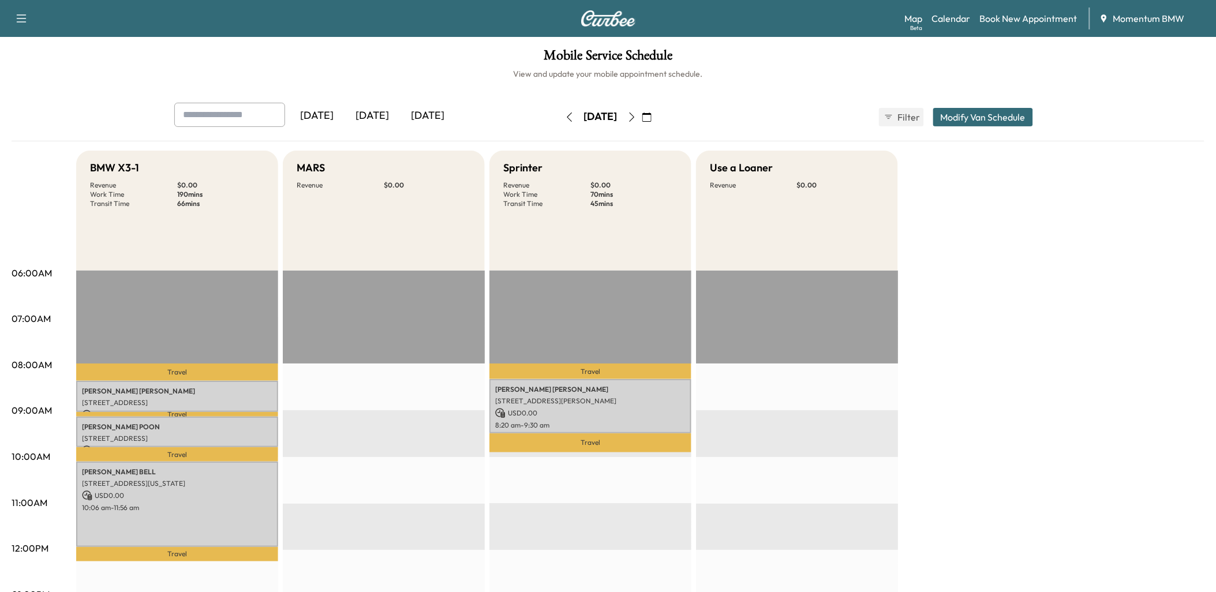
click at [565, 117] on icon "button" at bounding box center [569, 117] width 9 height 9
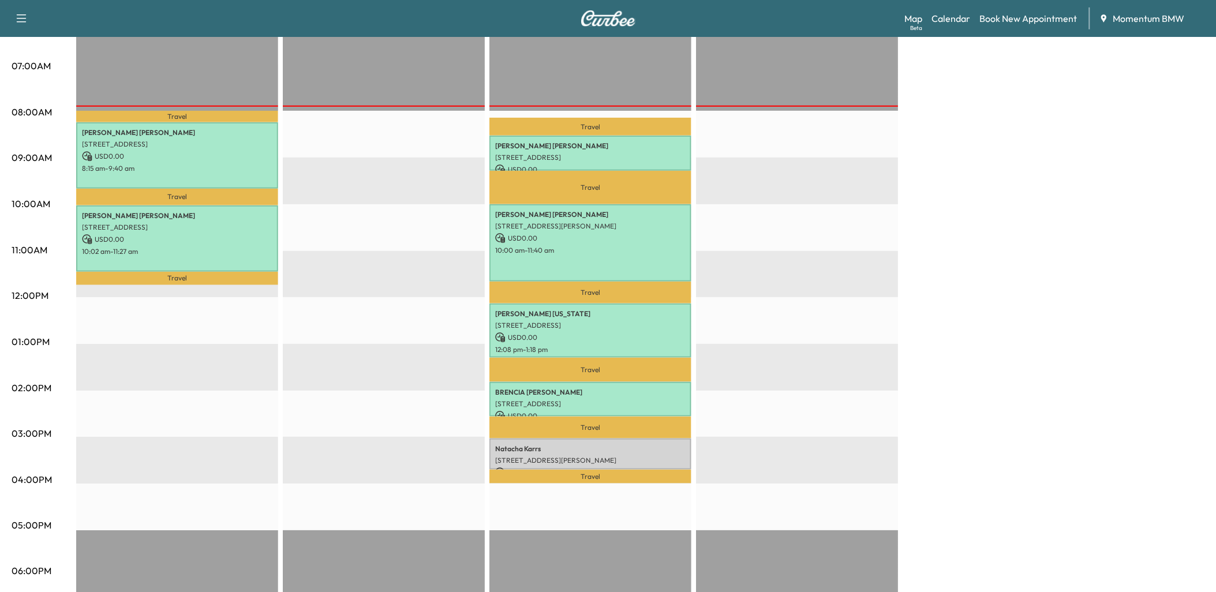
scroll to position [256, 0]
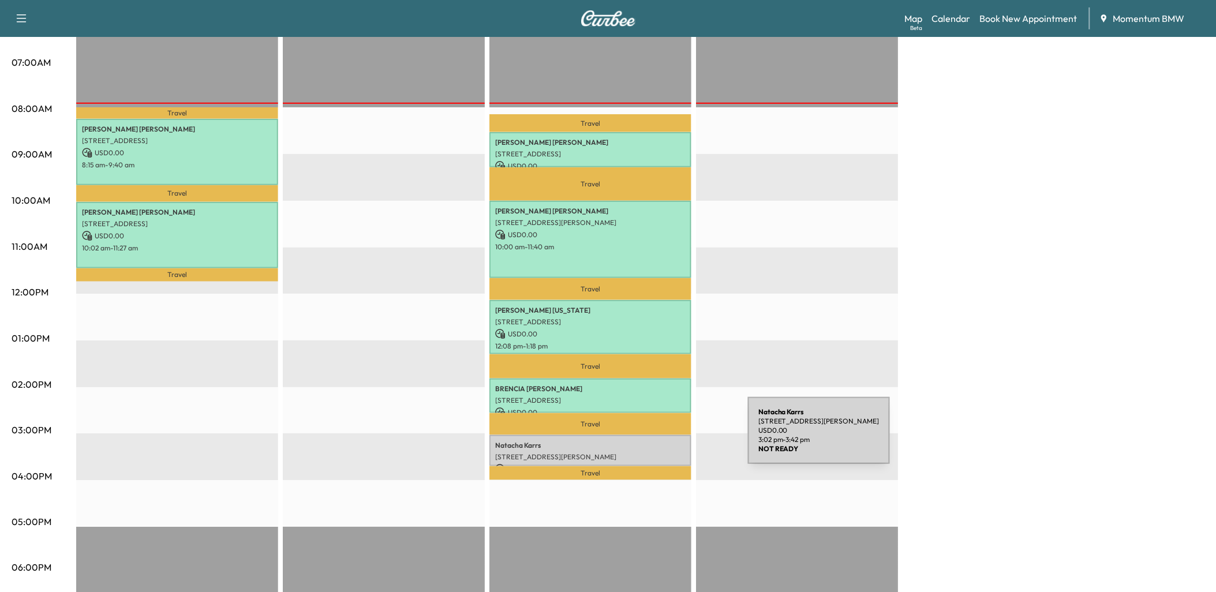
click at [661, 441] on p "[PERSON_NAME]" at bounding box center [590, 445] width 190 height 9
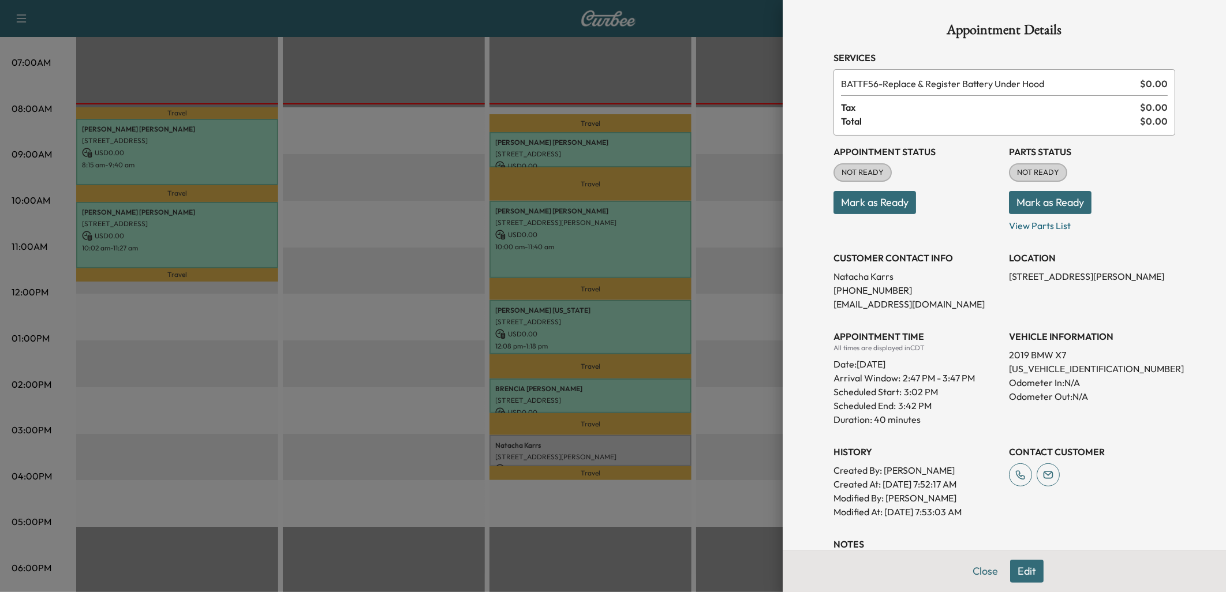
click at [865, 206] on button "Mark as Ready" at bounding box center [874, 202] width 83 height 23
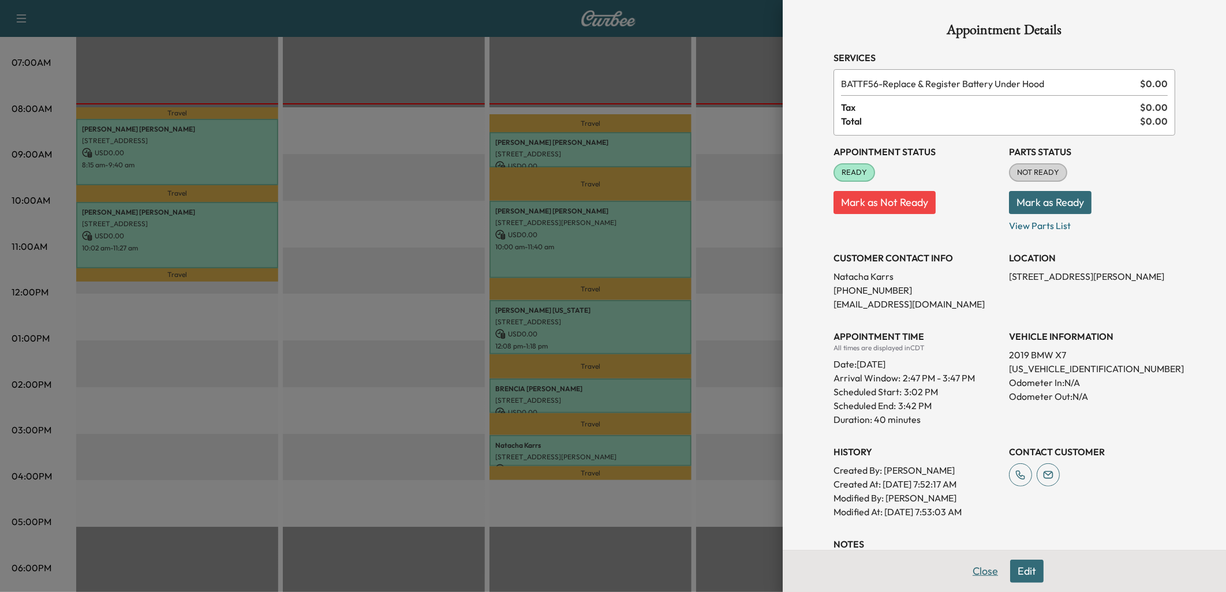
click at [979, 569] on button "Close" at bounding box center [985, 571] width 40 height 23
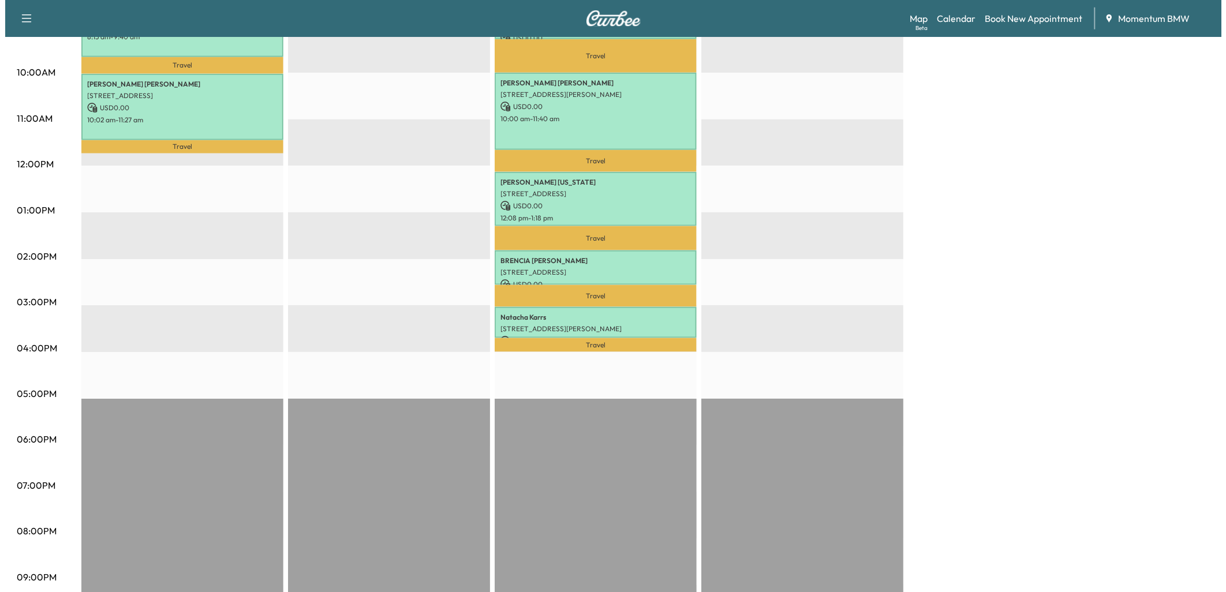
scroll to position [128, 0]
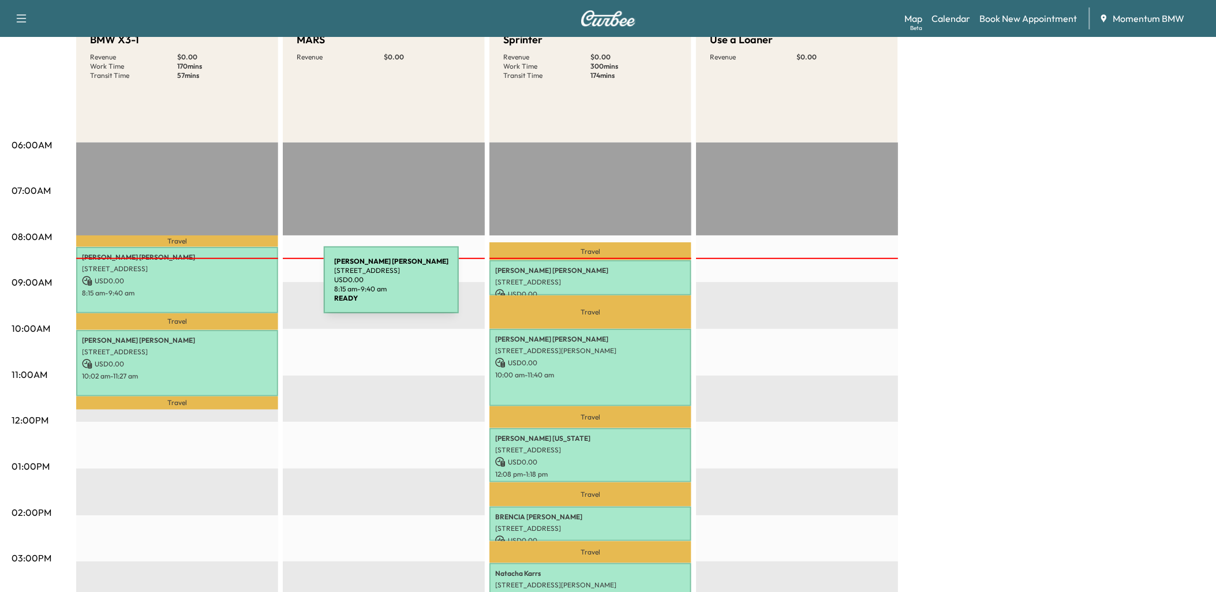
click at [239, 288] on p "8:15 am - 9:40 am" at bounding box center [177, 292] width 190 height 9
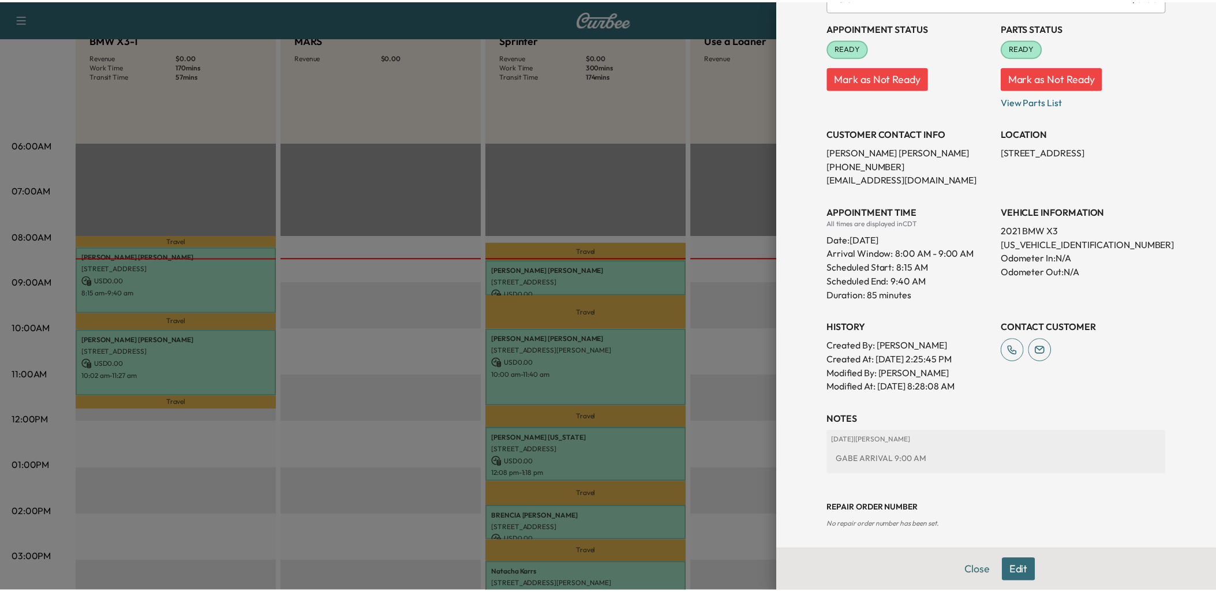
scroll to position [141, 0]
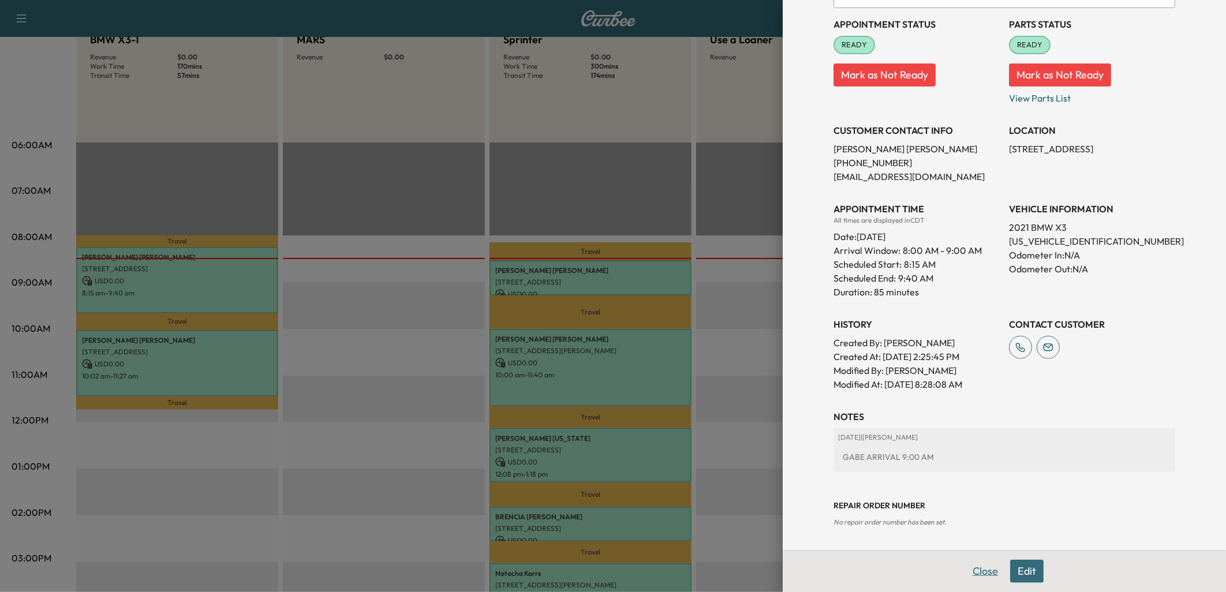
click at [978, 576] on button "Close" at bounding box center [985, 571] width 40 height 23
